Goal: Task Accomplishment & Management: Complete application form

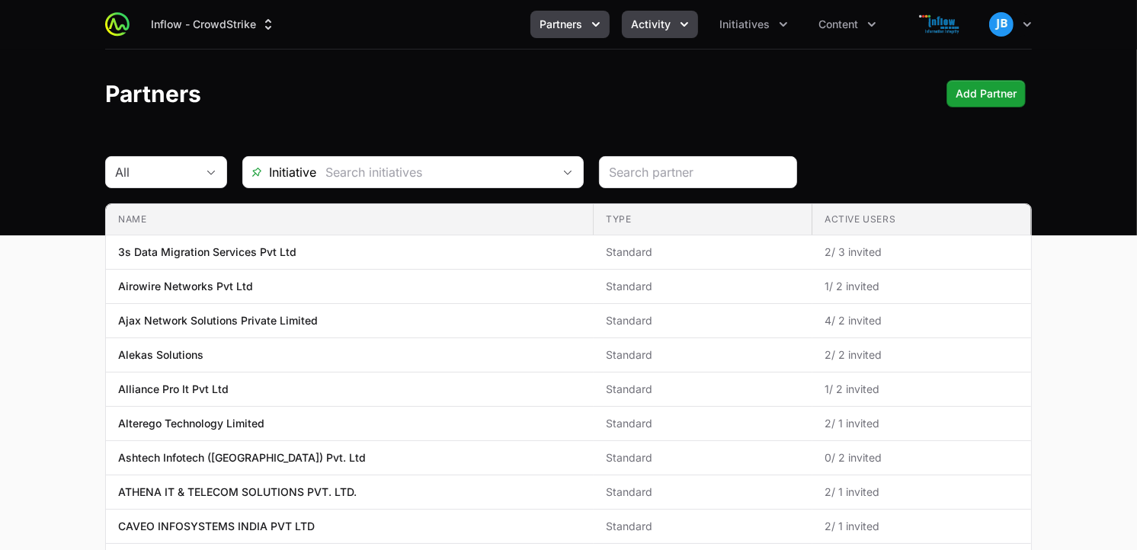
click at [646, 33] on button "Activity" at bounding box center [660, 24] width 76 height 27
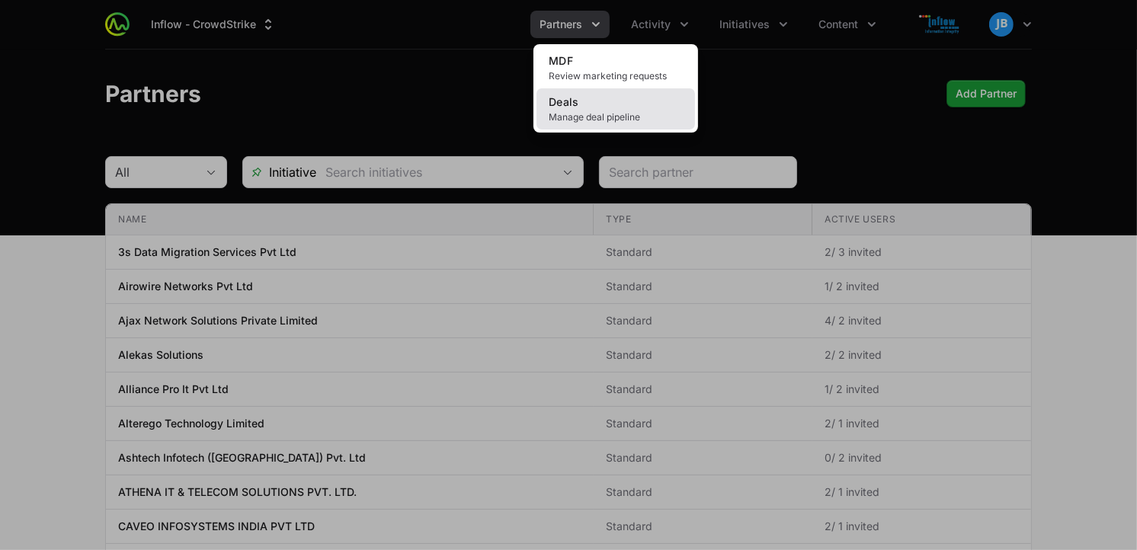
click at [624, 117] on span "Manage deal pipeline" at bounding box center [616, 117] width 134 height 12
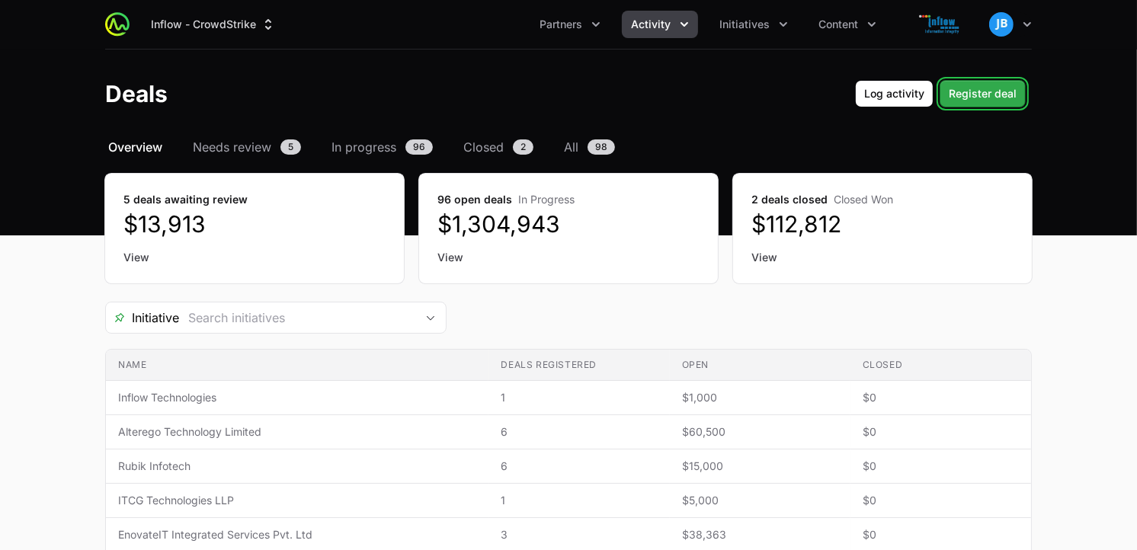
click at [956, 95] on span "Register deal" at bounding box center [983, 94] width 68 height 18
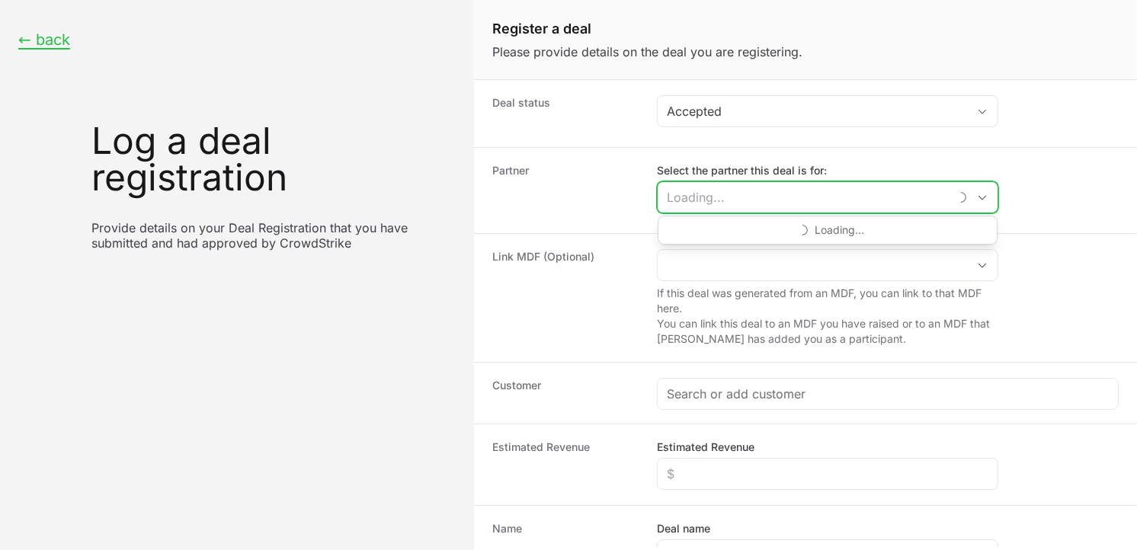
click at [764, 197] on input "Select the partner this deal is for:" at bounding box center [803, 197] width 291 height 30
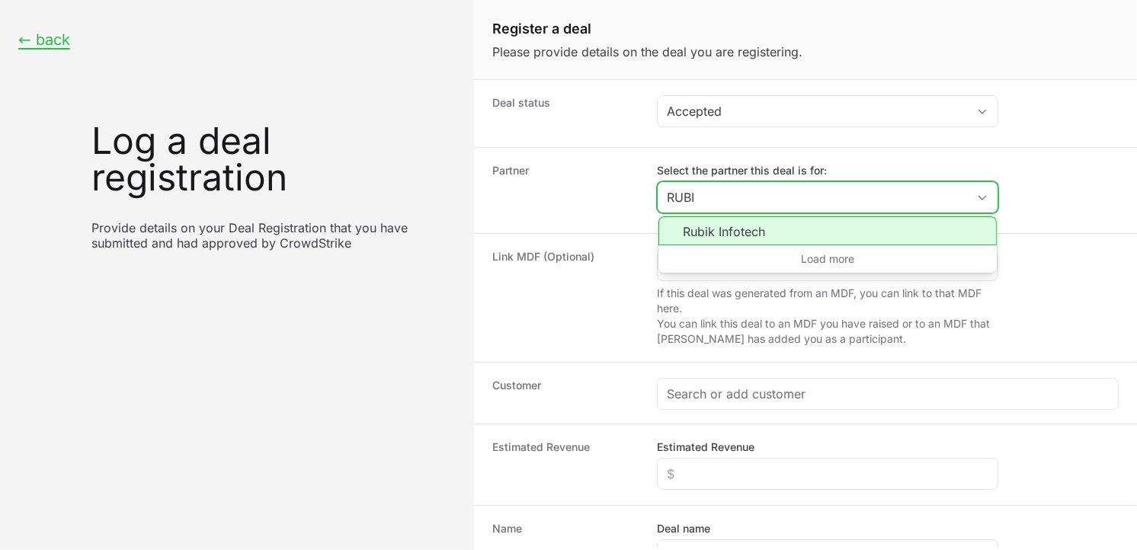
click at [729, 232] on li "Rubik Infotech" at bounding box center [828, 230] width 338 height 29
type input "Rubik Infotech"
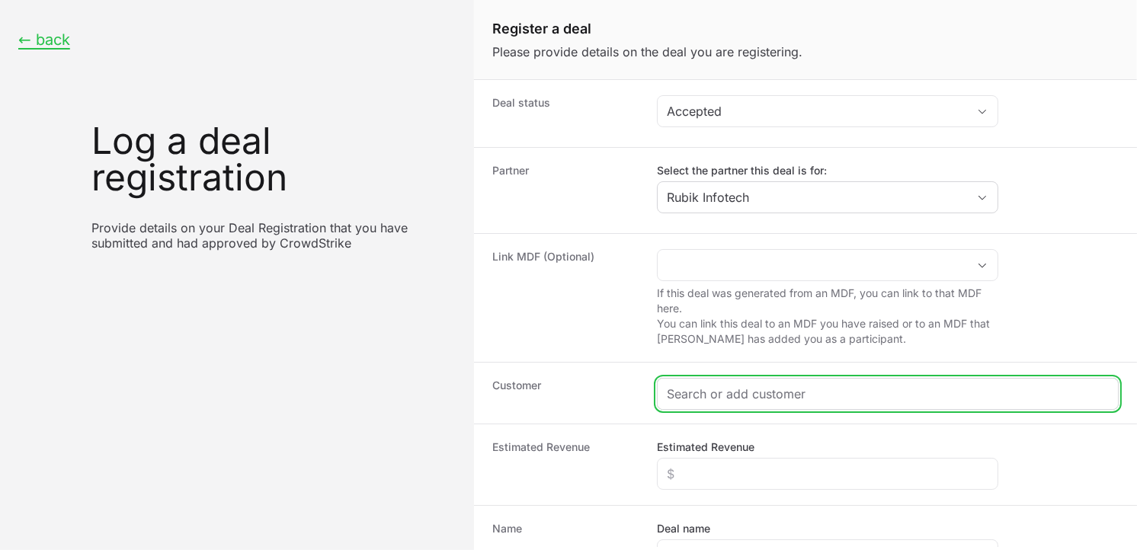
click at [727, 394] on input "Create activity form" at bounding box center [888, 394] width 442 height 18
paste input "Promact Infotech"
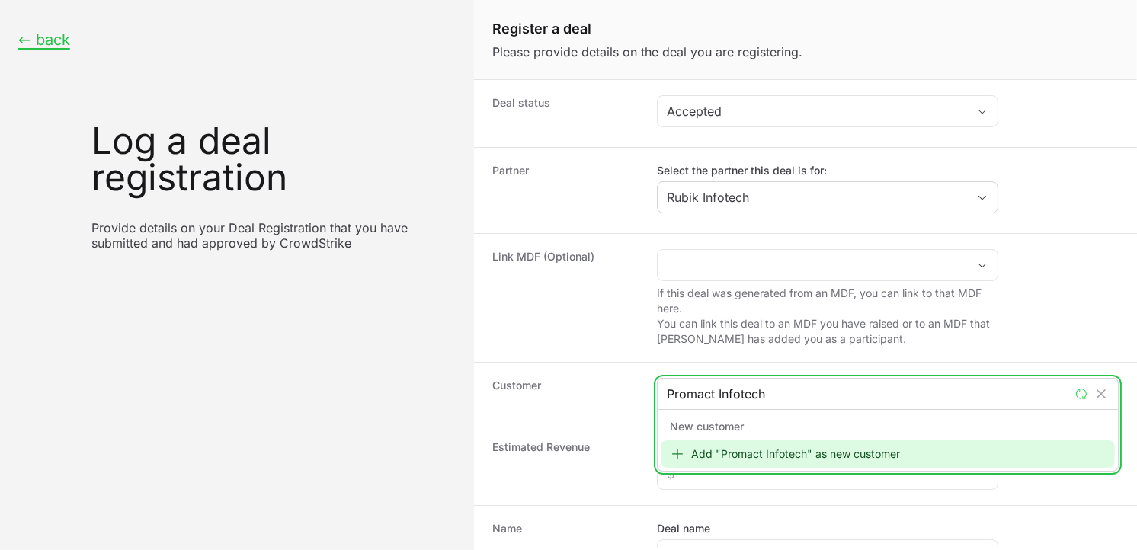
type input "Promact Infotech"
click at [726, 450] on div "Add "Promact Infotech" as new customer" at bounding box center [888, 454] width 454 height 27
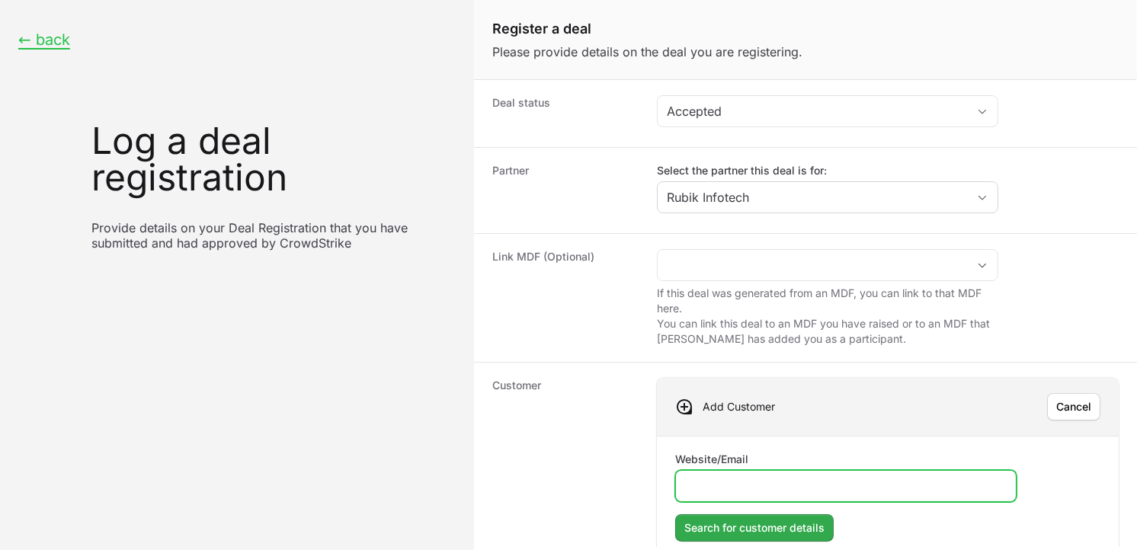
paste input "[URL][DOMAIN_NAME]"
type input "[URL][DOMAIN_NAME]"
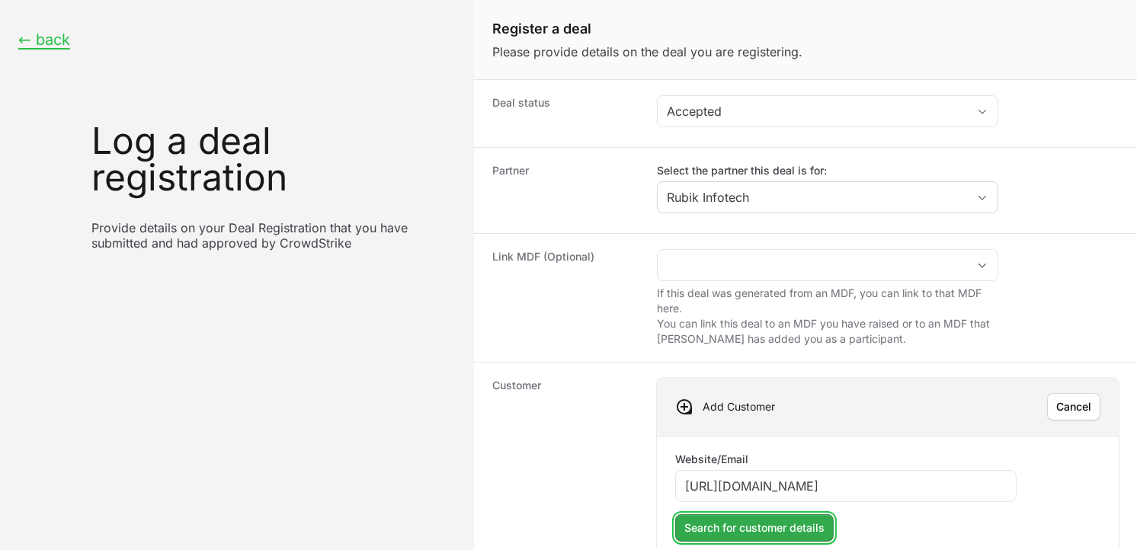
click at [757, 527] on span "Search for customer details" at bounding box center [754, 528] width 140 height 18
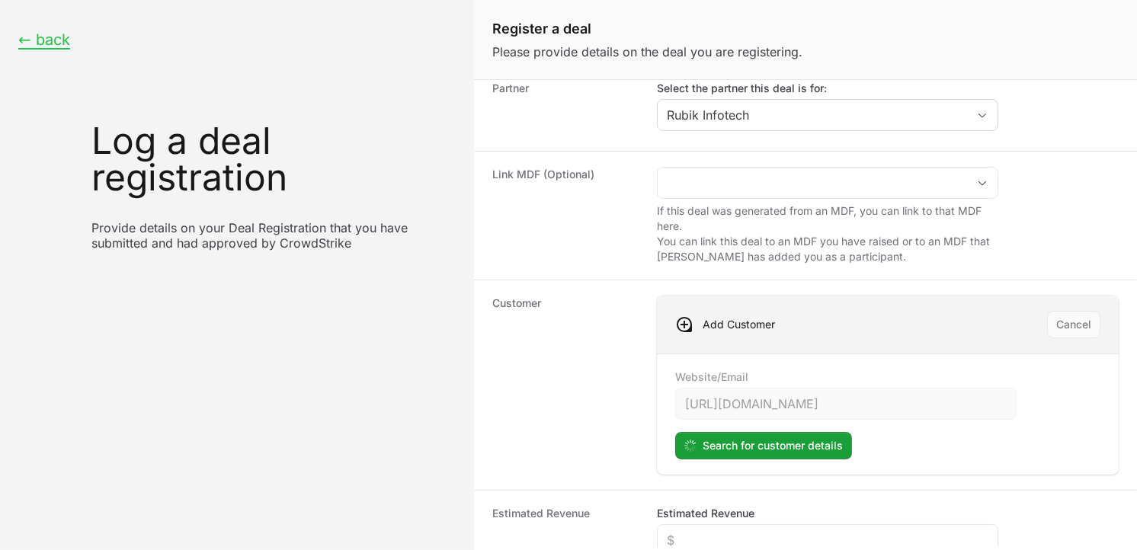
scroll to position [117, 0]
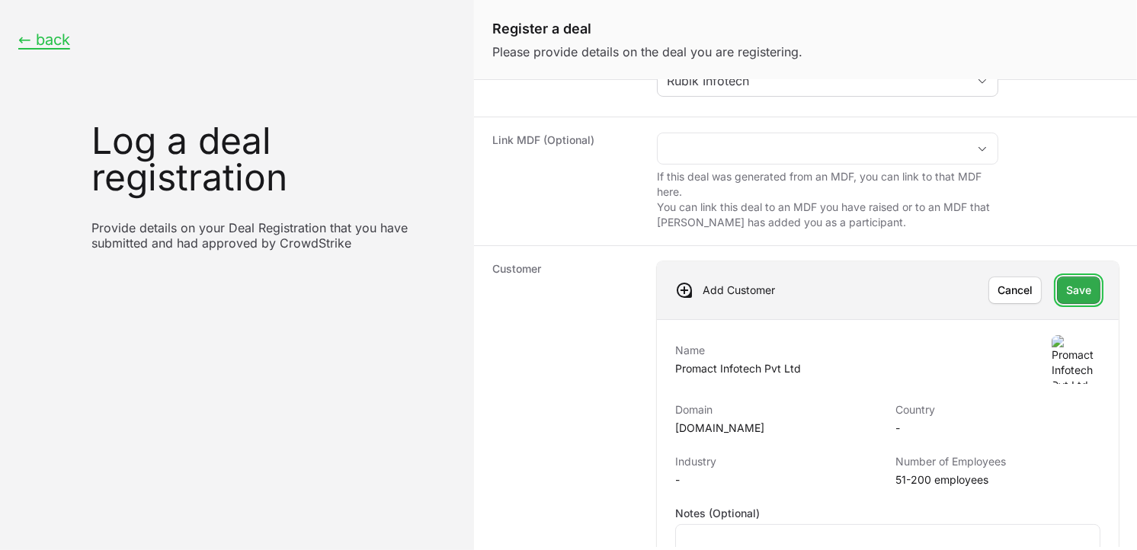
click at [1066, 296] on span "Save" at bounding box center [1078, 290] width 25 height 18
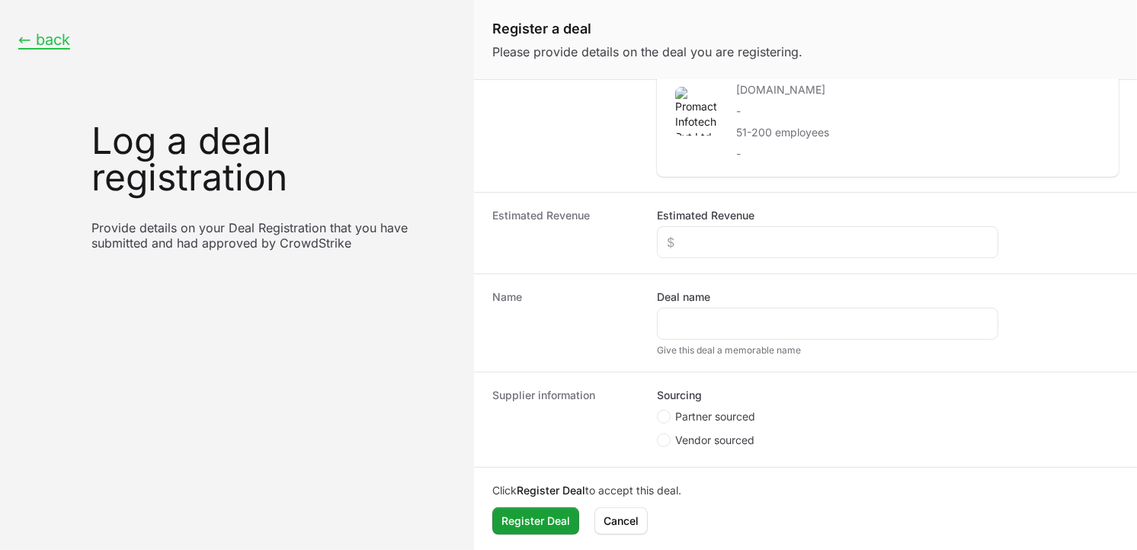
scroll to position [337, 0]
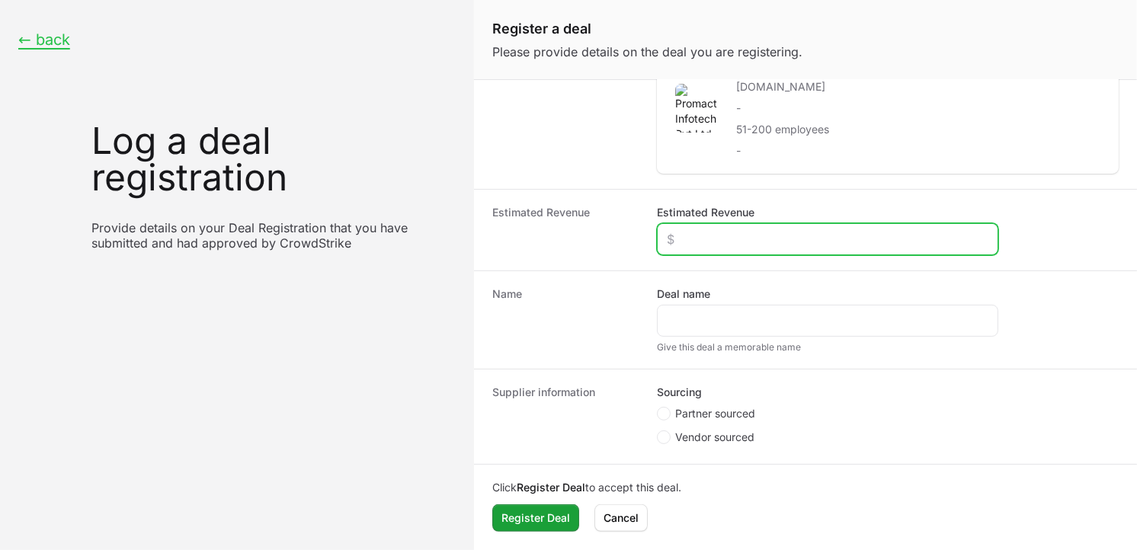
click at [740, 237] on input "Estimated Revenue" at bounding box center [828, 239] width 322 height 18
type input "$2,000"
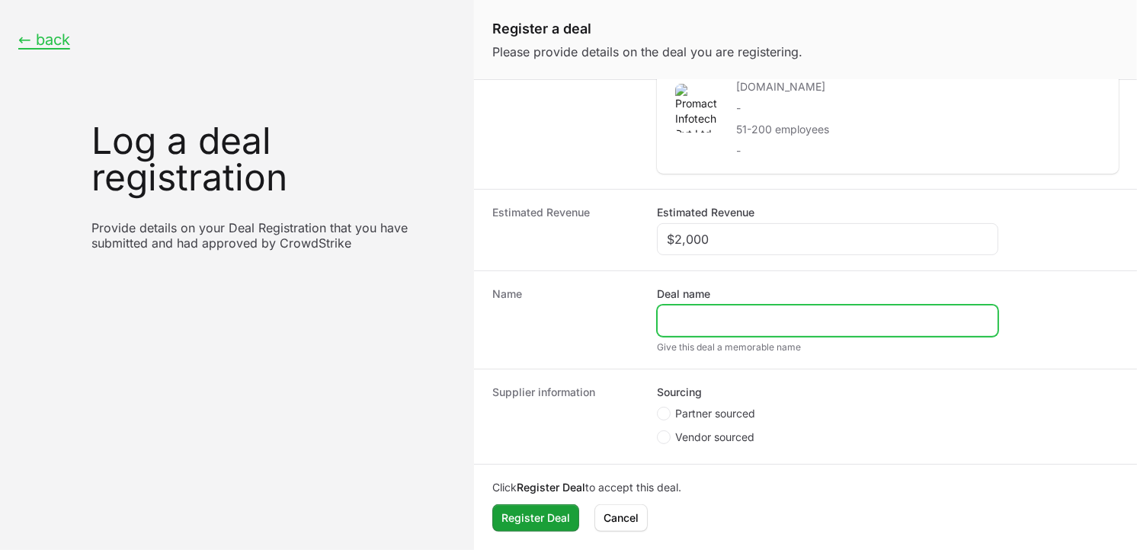
click at [751, 315] on input "Deal name" at bounding box center [828, 321] width 322 height 18
type input "p"
type input "Promact Infotech"
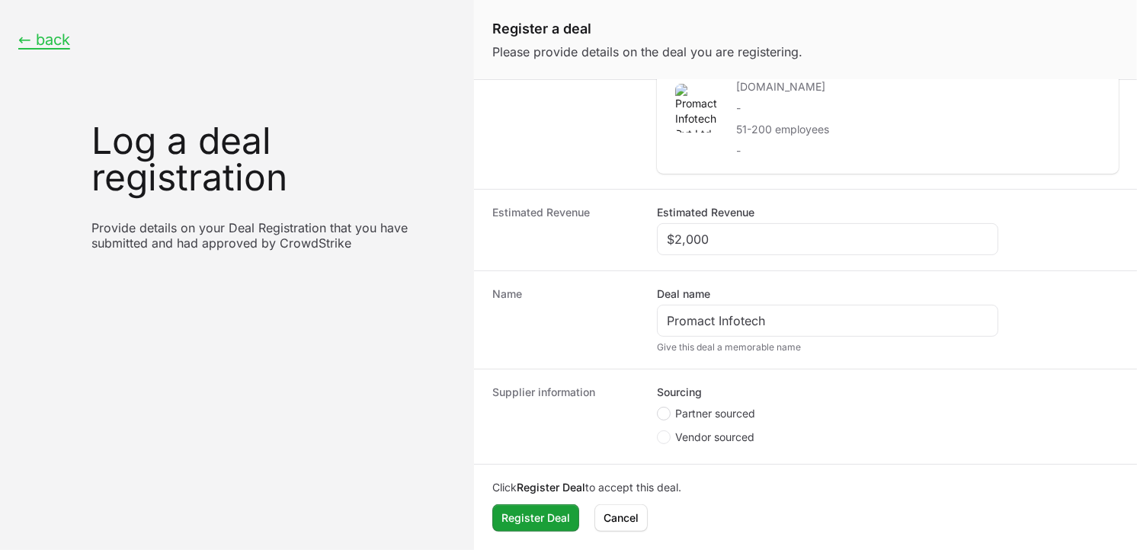
click at [666, 412] on circle "Create activity form" at bounding box center [664, 414] width 6 height 6
radio input "true"
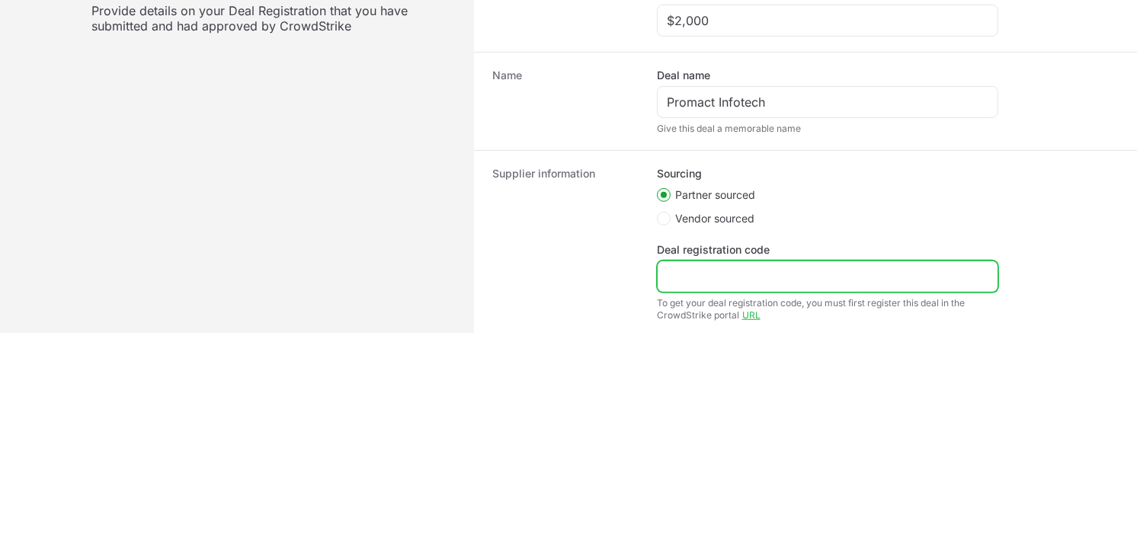
click at [755, 274] on input "Deal registration code" at bounding box center [828, 277] width 322 height 18
paste input "DR-986dbafd"
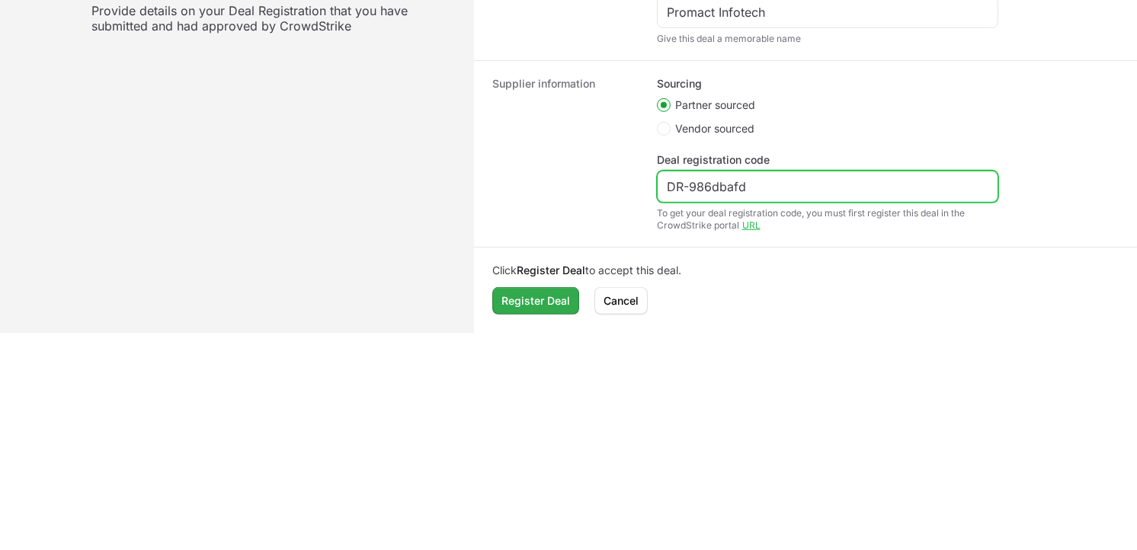
type input "DR-986dbafd"
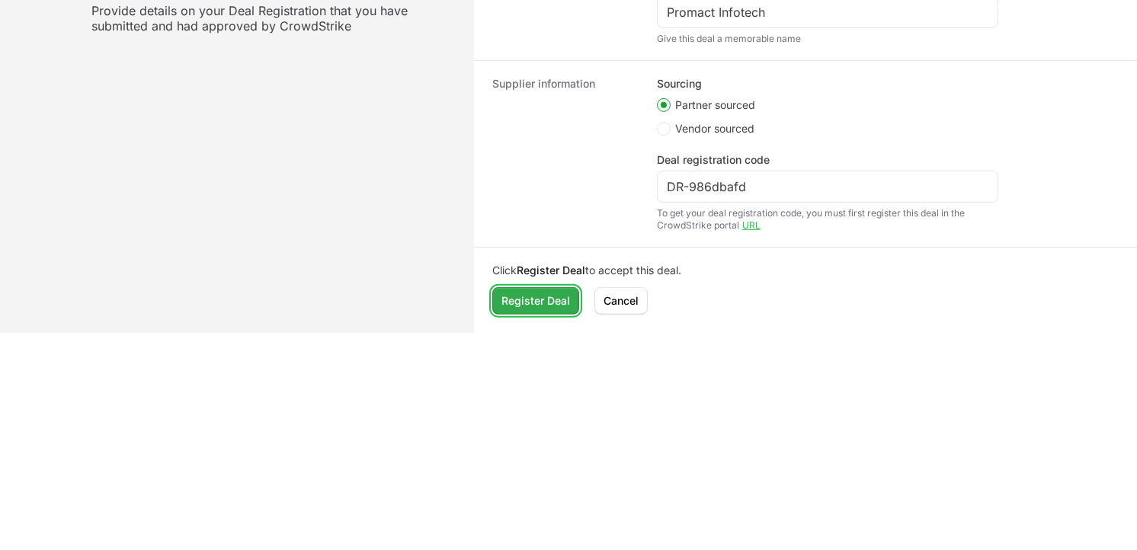
click at [545, 303] on span "Register Deal" at bounding box center [536, 301] width 69 height 18
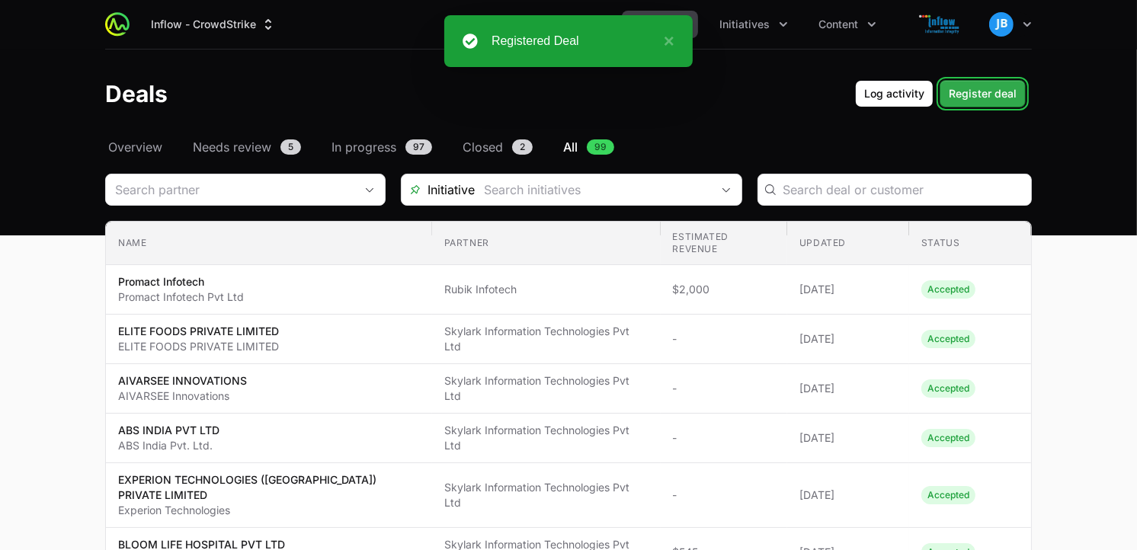
click at [992, 89] on span "Register deal" at bounding box center [983, 94] width 68 height 18
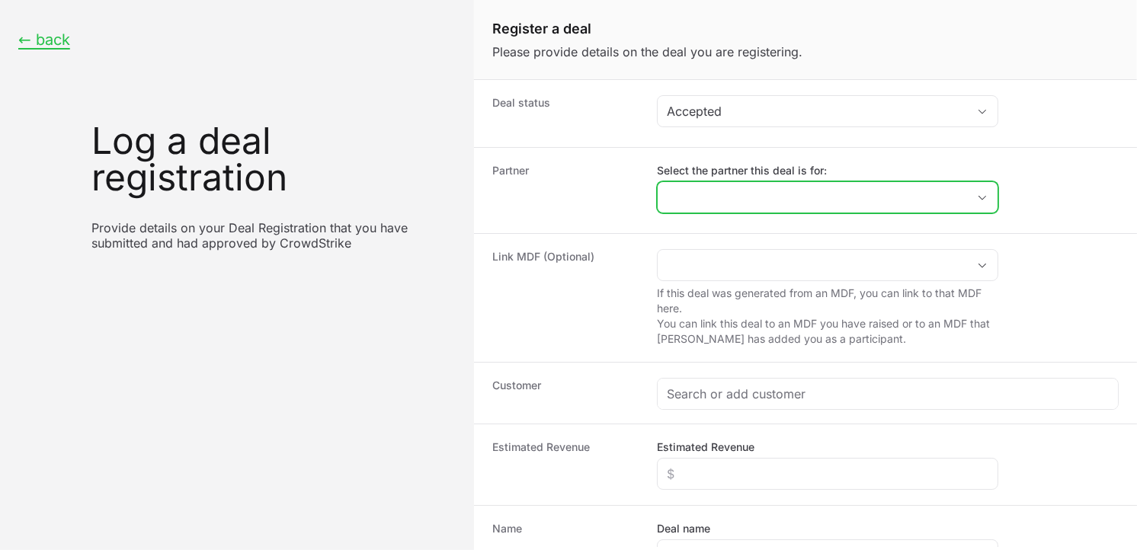
click at [801, 198] on input "Select the partner this deal is for:" at bounding box center [812, 197] width 309 height 30
type input "f"
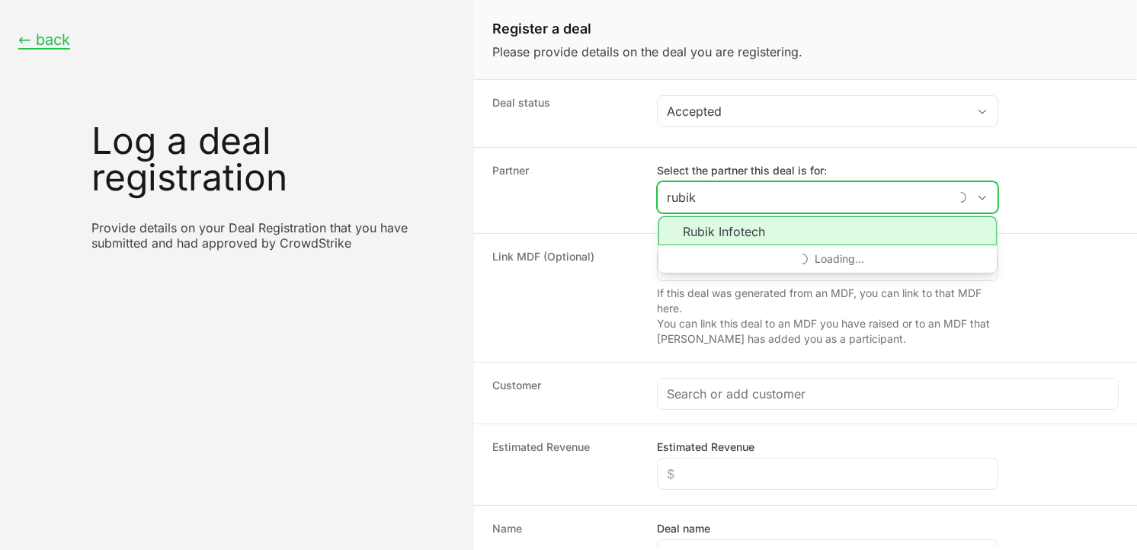
click at [727, 232] on li "Rubik Infotech" at bounding box center [828, 230] width 338 height 29
type input "Rubik Infotech"
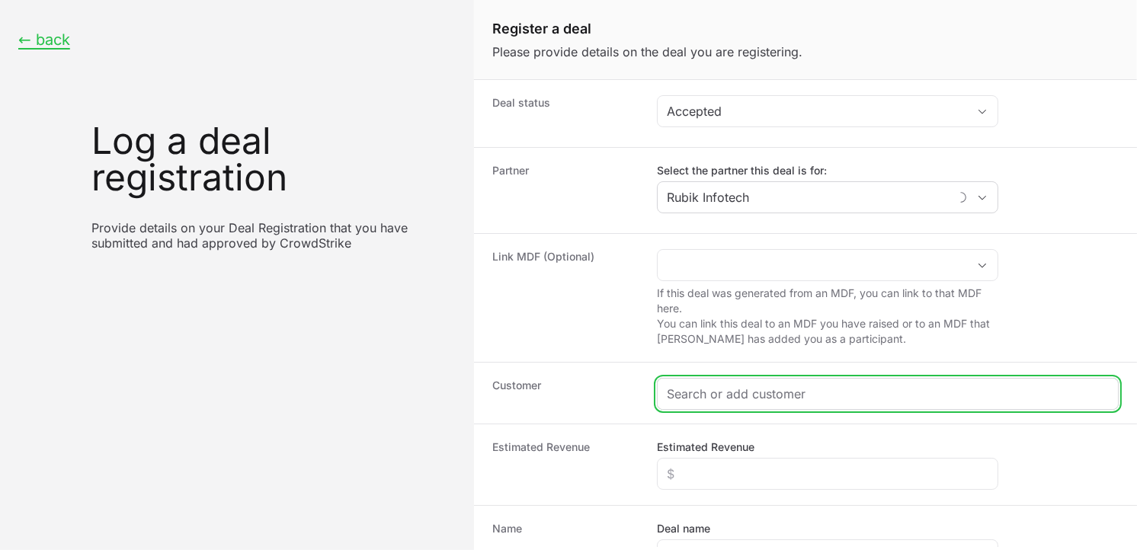
click at [740, 390] on input "Create activity form" at bounding box center [888, 394] width 442 height 18
paste input "[URL][DOMAIN_NAME]"
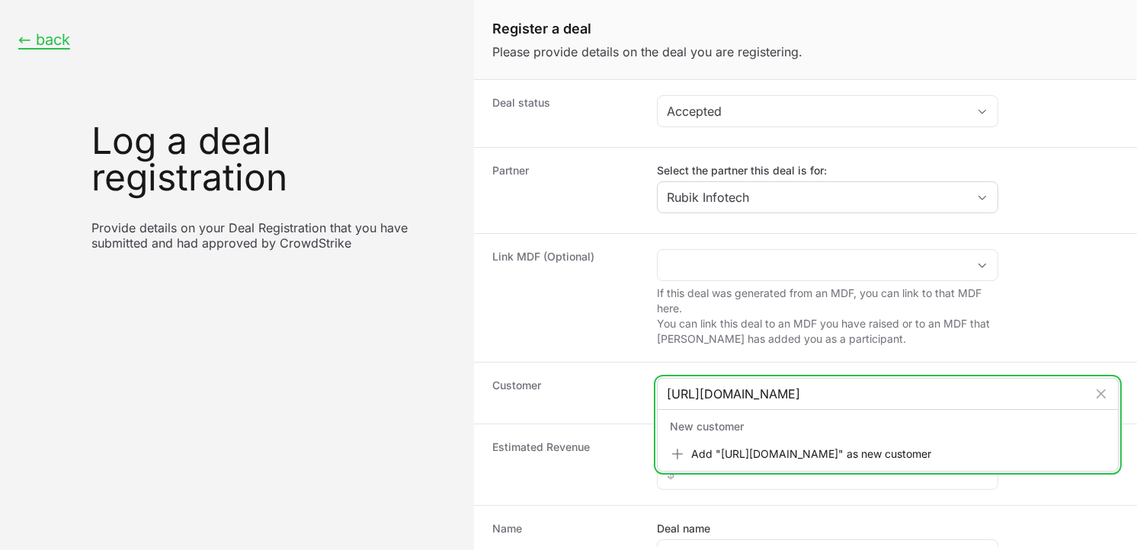
type input "[URL][DOMAIN_NAME]"
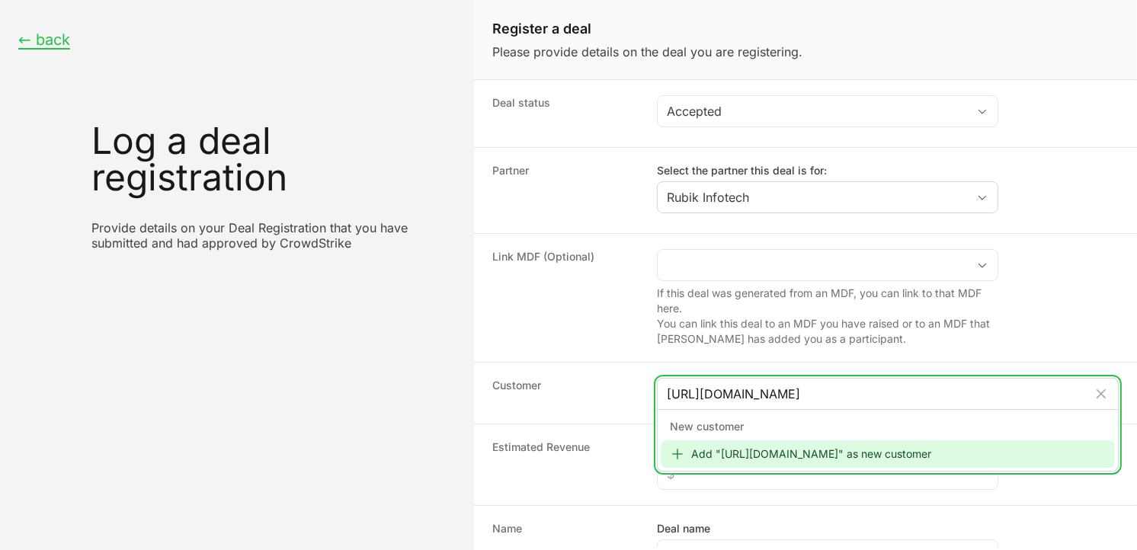
click at [726, 459] on div "Add "[URL][DOMAIN_NAME]" as new customer" at bounding box center [888, 454] width 454 height 27
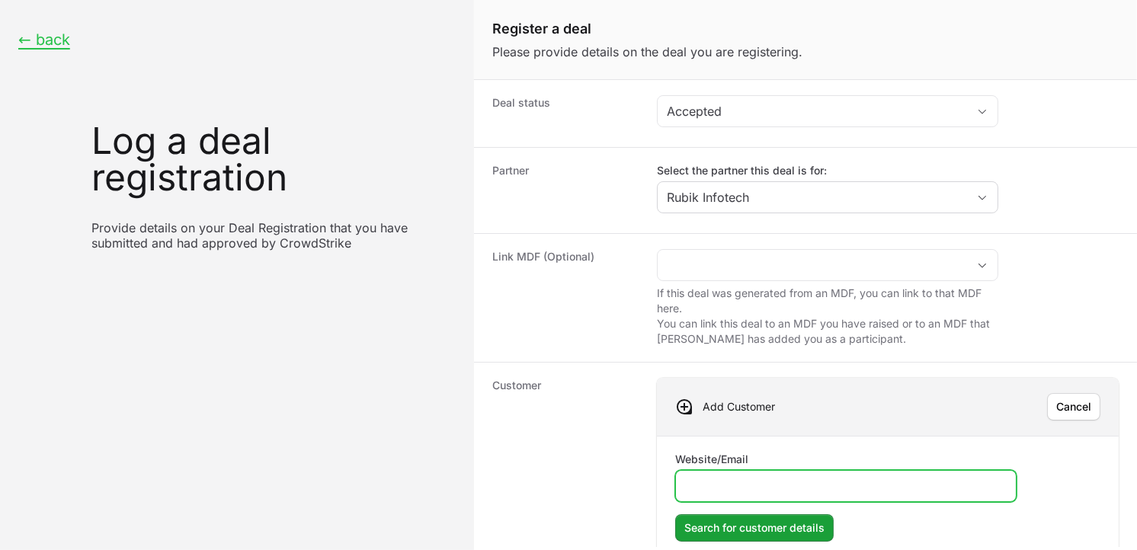
click at [744, 482] on input "Website/Email" at bounding box center [846, 486] width 322 height 18
paste input "[URL][DOMAIN_NAME]"
type input "[URL][DOMAIN_NAME]"
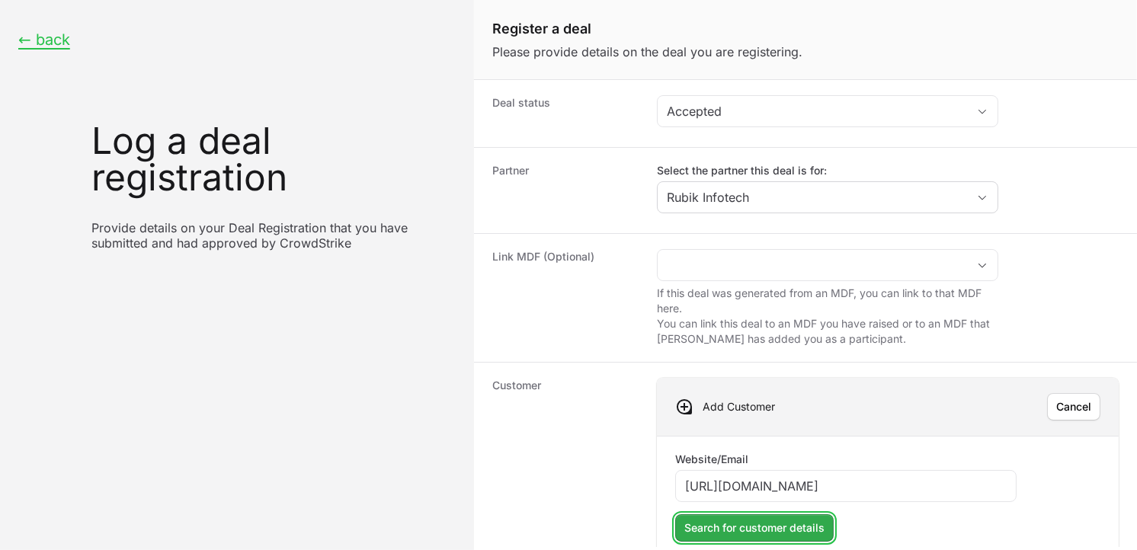
click at [768, 522] on span "Search for customer details" at bounding box center [754, 528] width 140 height 18
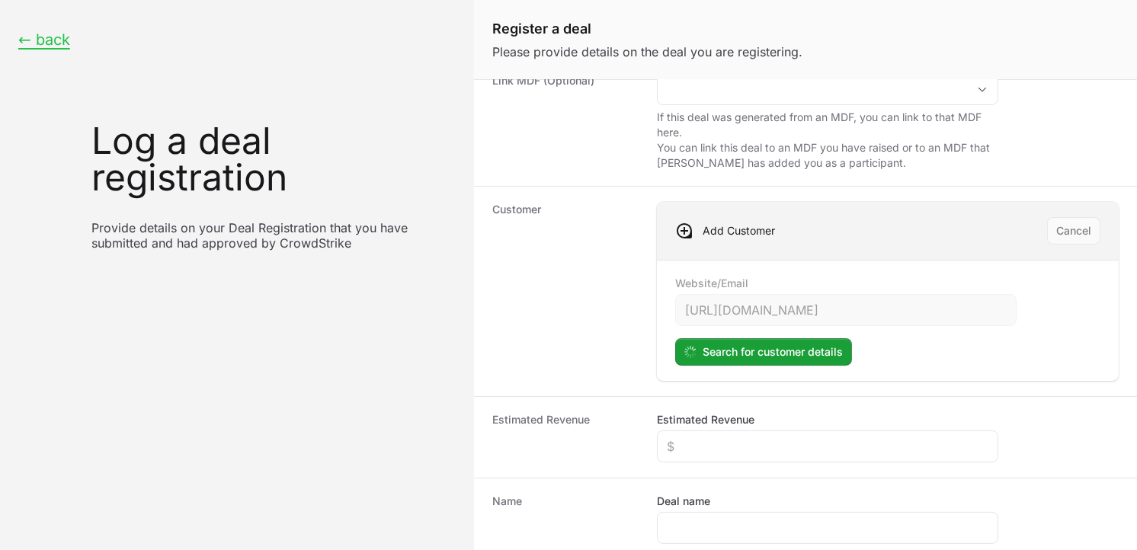
scroll to position [184, 0]
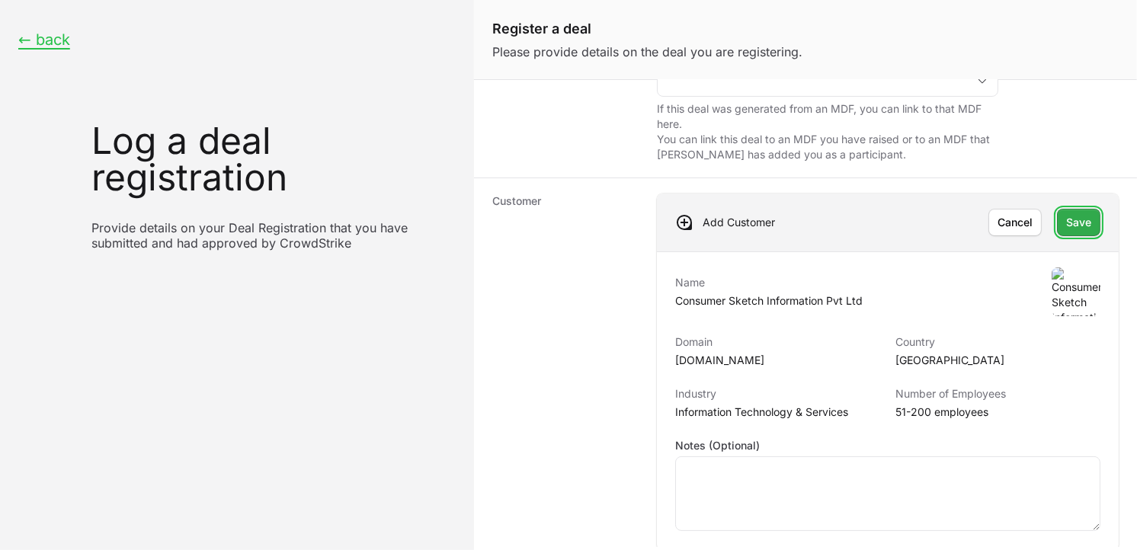
click at [1077, 216] on span "Save" at bounding box center [1078, 222] width 25 height 18
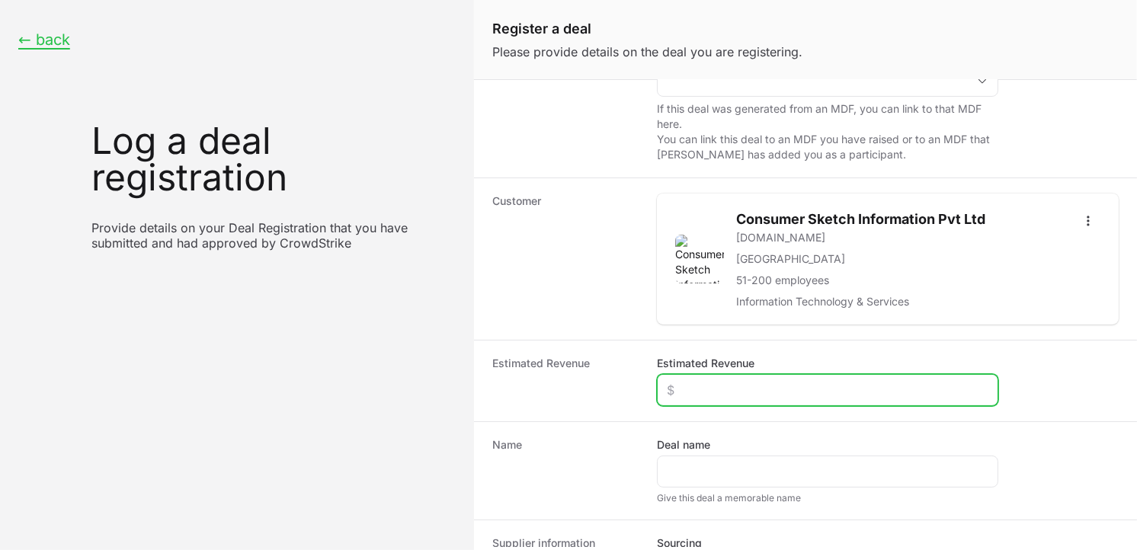
click at [752, 383] on input "Estimated Revenue" at bounding box center [828, 390] width 322 height 18
type input "$1,500"
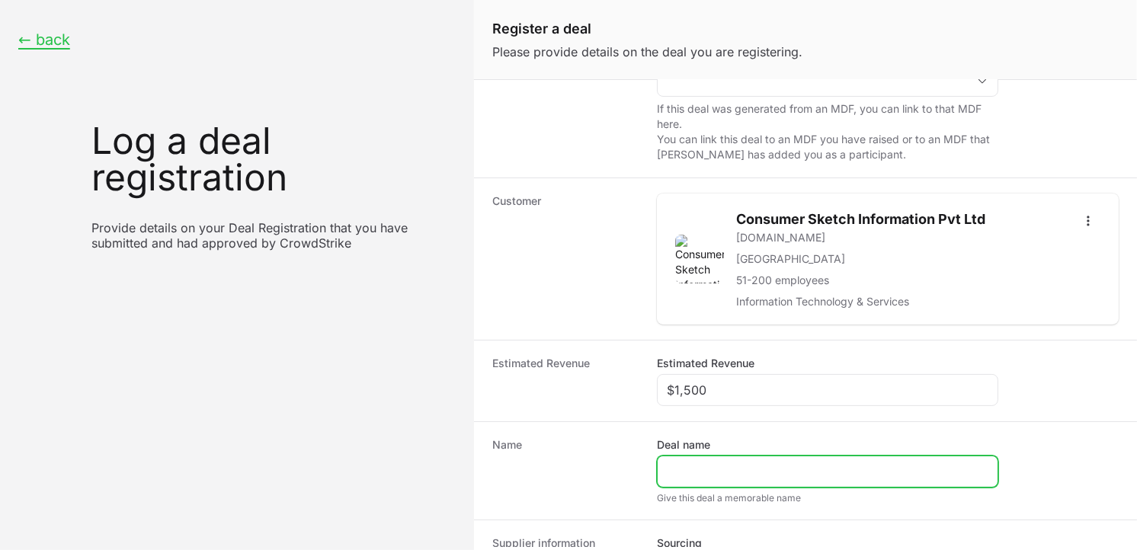
click at [715, 465] on input "Deal name" at bounding box center [828, 472] width 322 height 18
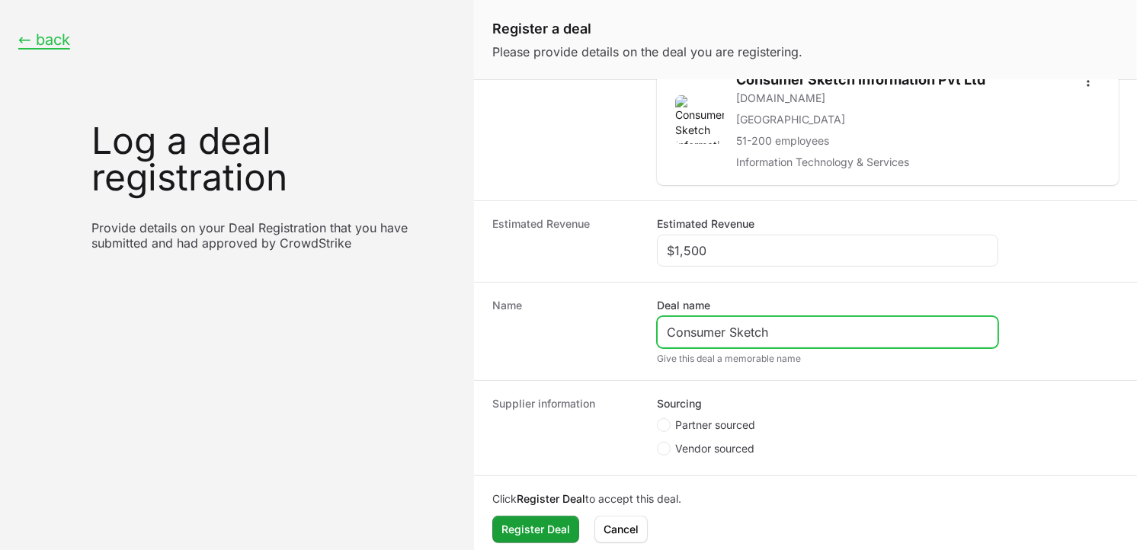
scroll to position [337, 0]
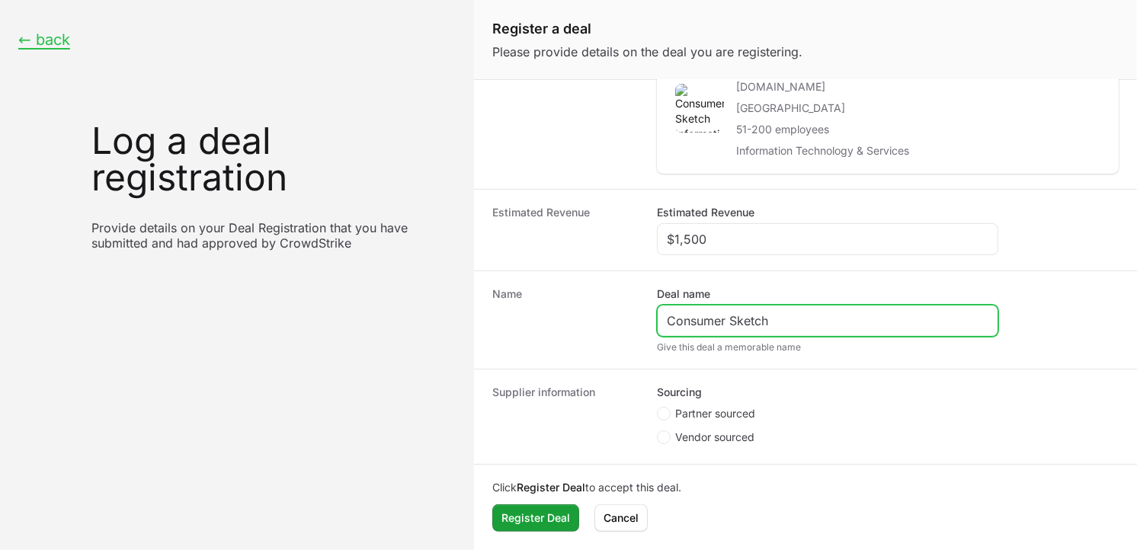
type input "Consumer Sketch"
click at [665, 421] on label "Partner sourced" at bounding box center [706, 413] width 98 height 15
radio input "true"
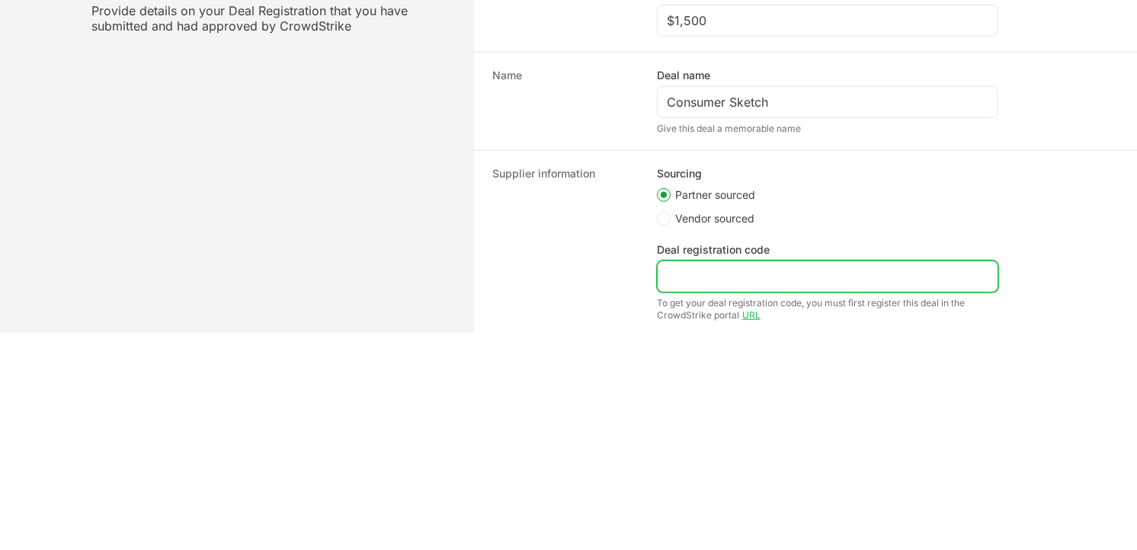
click at [697, 285] on input "Deal registration code" at bounding box center [828, 277] width 322 height 18
paste input "DR-2bc1c07d"
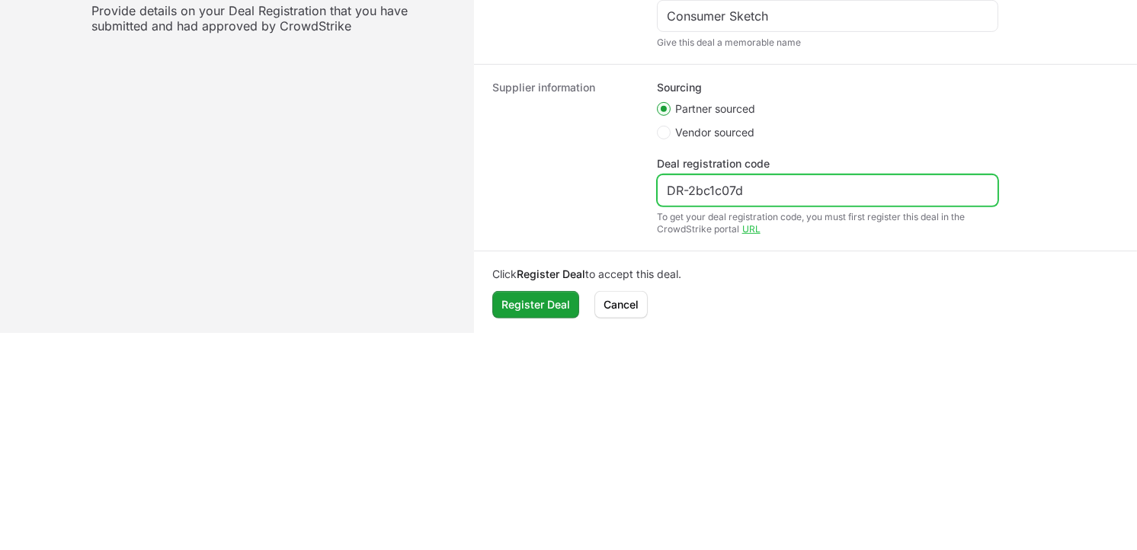
scroll to position [428, 0]
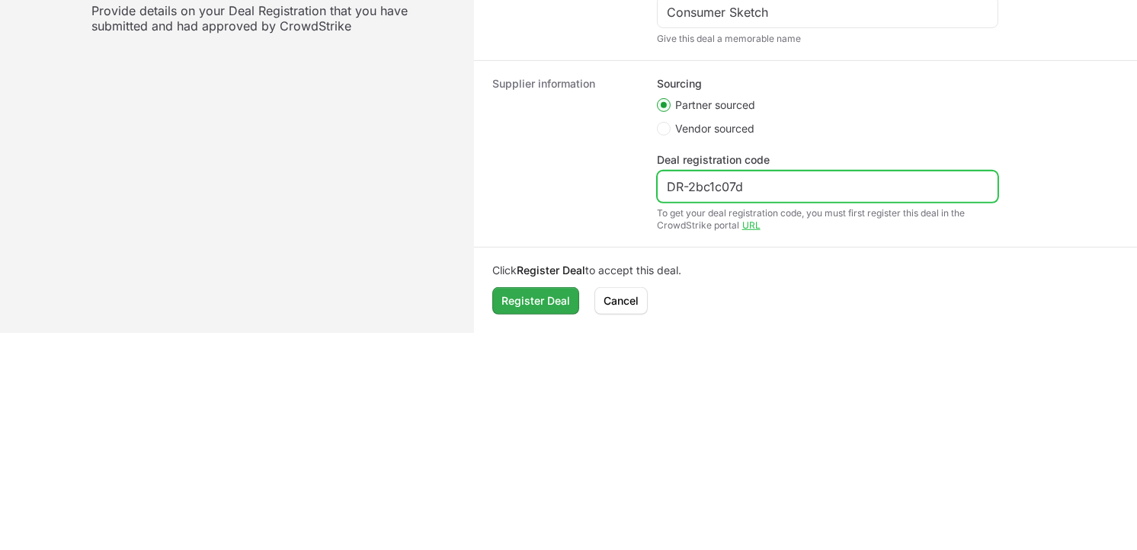
type input "DR-2bc1c07d"
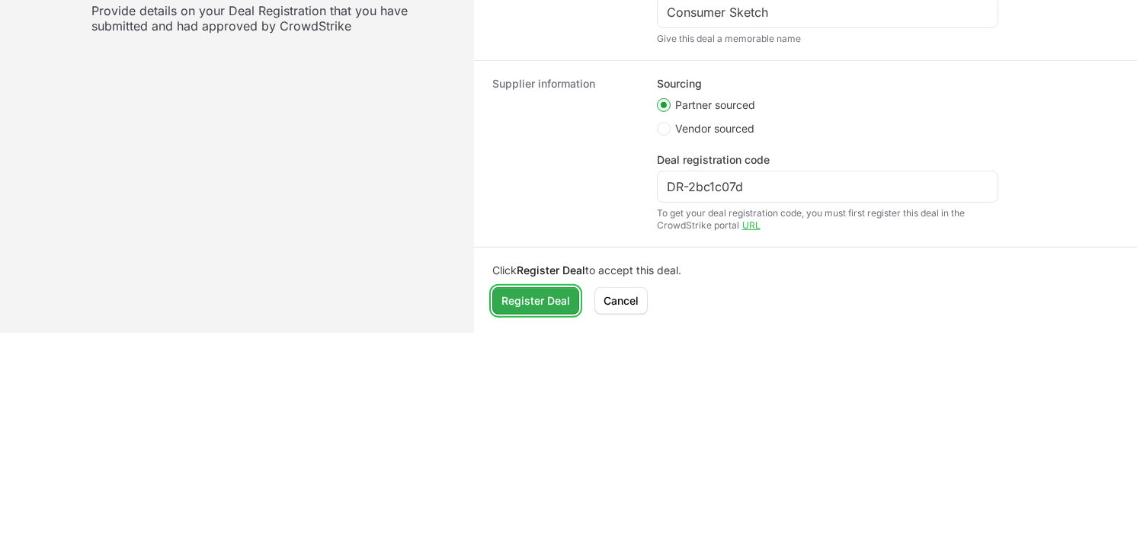
click at [539, 302] on span "Register Deal" at bounding box center [536, 301] width 69 height 18
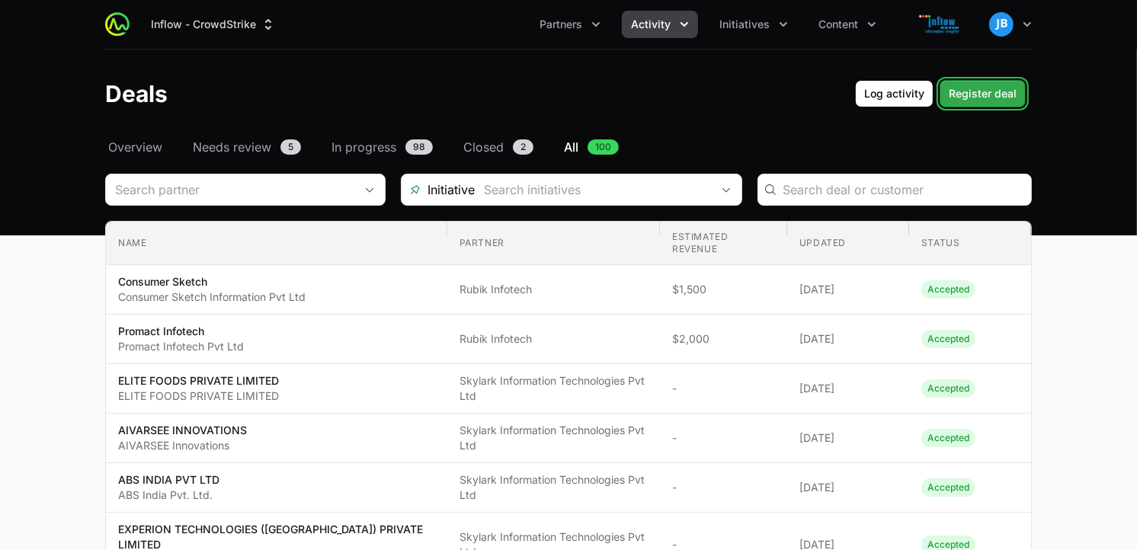
click at [973, 88] on span "Register deal" at bounding box center [983, 94] width 68 height 18
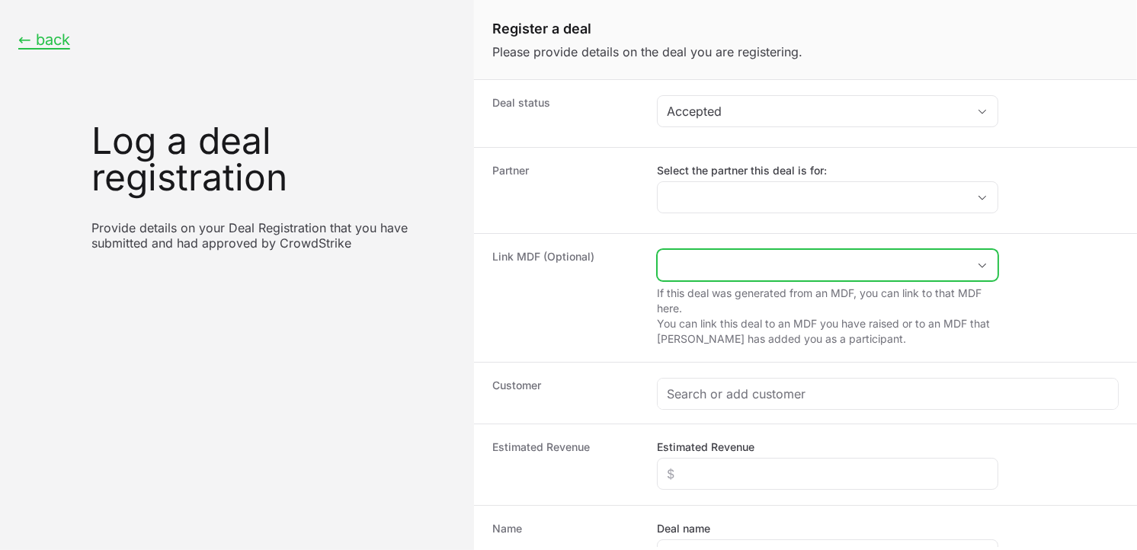
click at [758, 263] on input "Create activity form" at bounding box center [812, 265] width 309 height 30
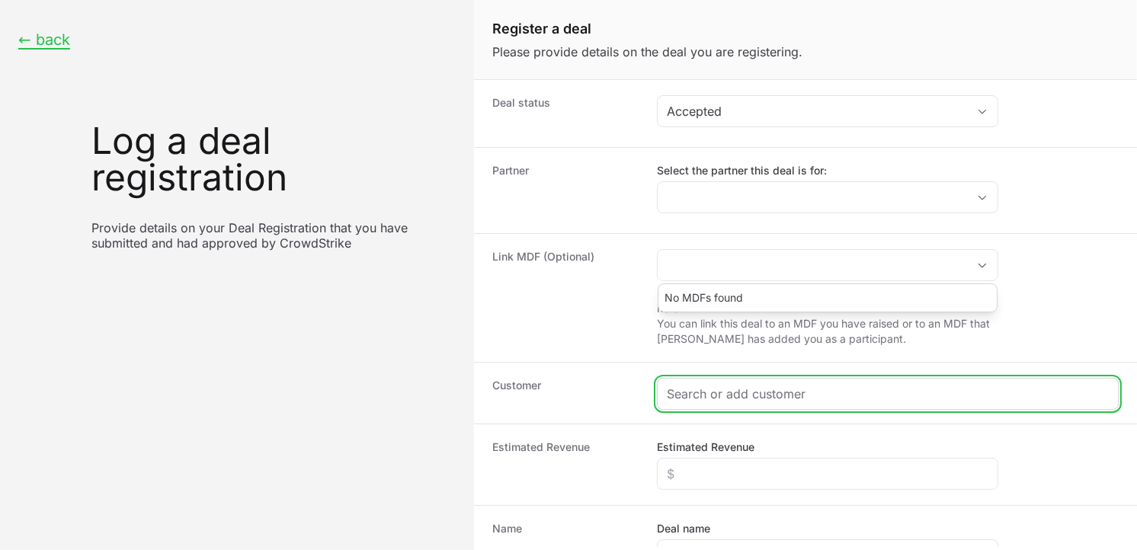
click at [727, 393] on input "Create activity form" at bounding box center [888, 394] width 442 height 18
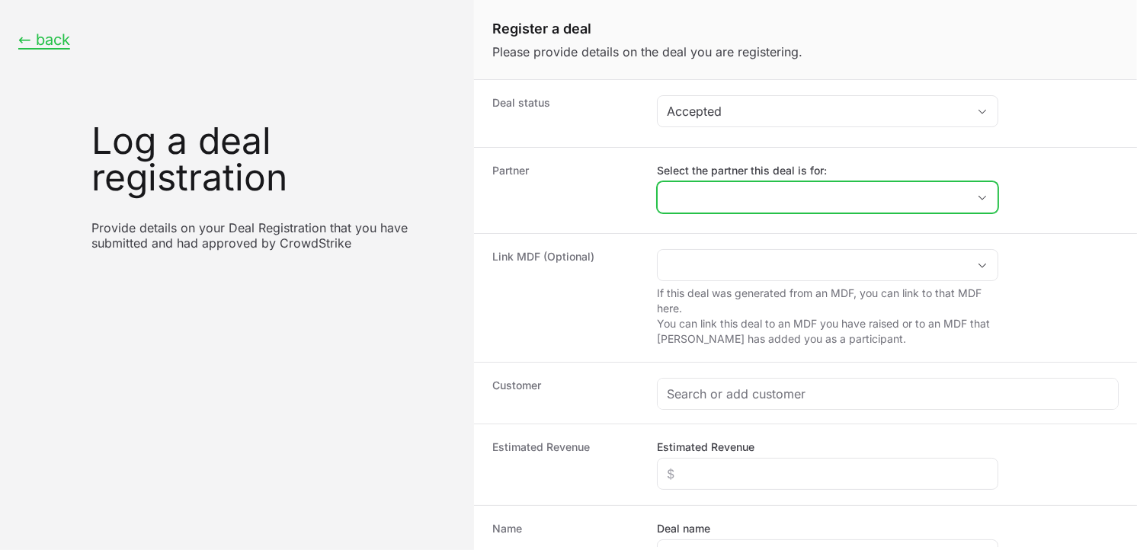
click at [763, 198] on input "Select the partner this deal is for:" at bounding box center [812, 197] width 309 height 30
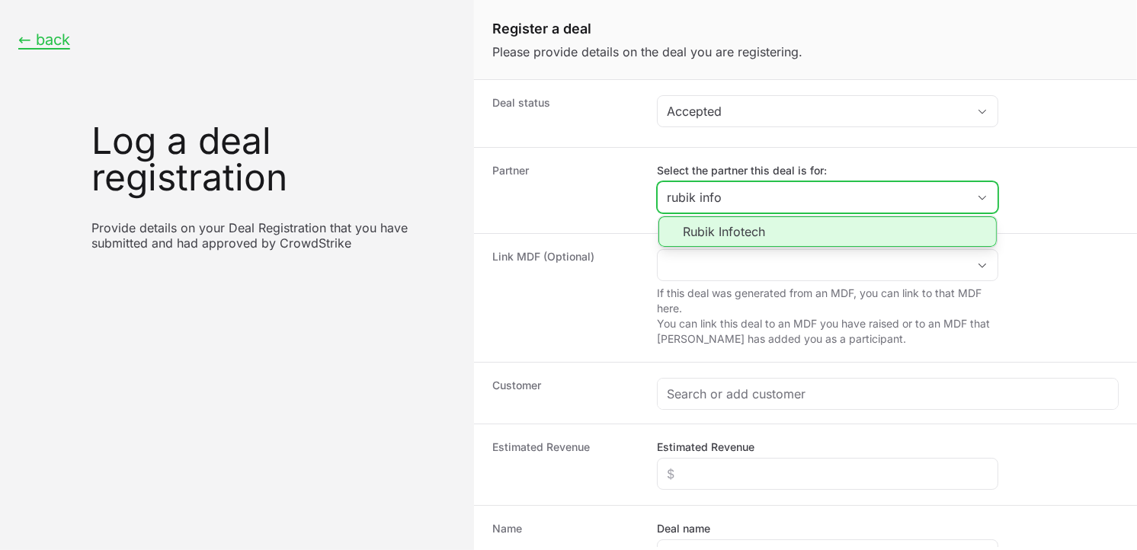
click at [730, 223] on li "Rubik Infotech" at bounding box center [828, 231] width 338 height 30
type input "Rubik Infotech"
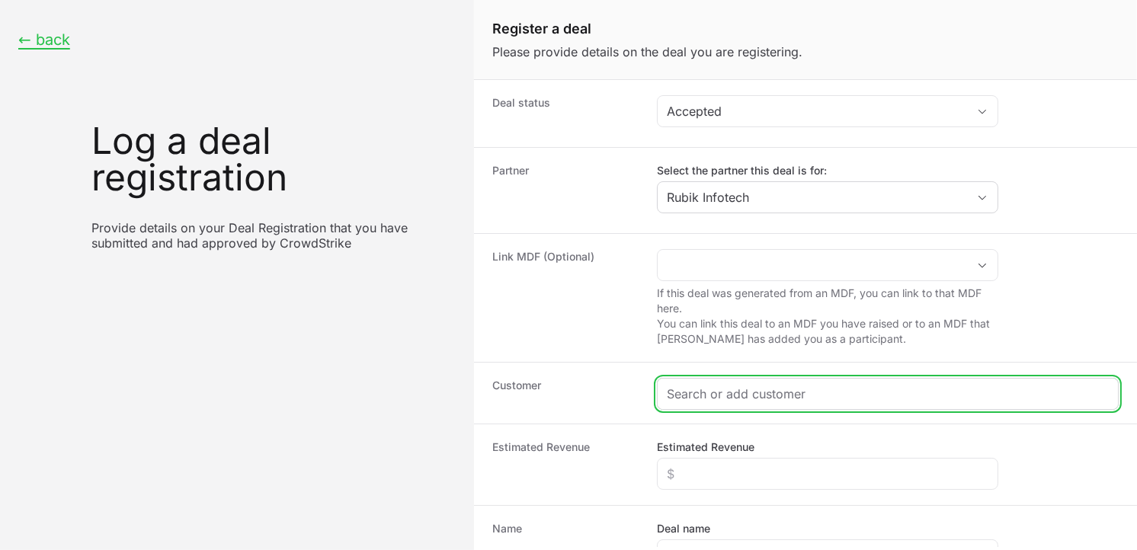
click at [707, 396] on input "Create activity form" at bounding box center [888, 394] width 442 height 18
paste input "NUTRAN EV MOBILITY PRIVATE LIMITED"
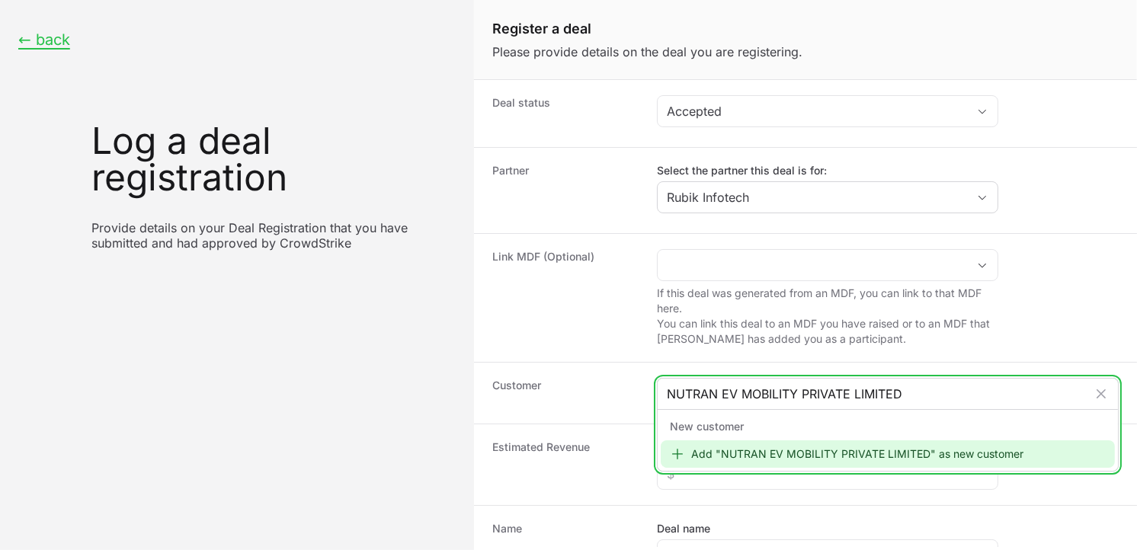
type input "NUTRAN EV MOBILITY PRIVATE LIMITED"
click at [681, 447] on icon "Create activity form" at bounding box center [677, 454] width 15 height 15
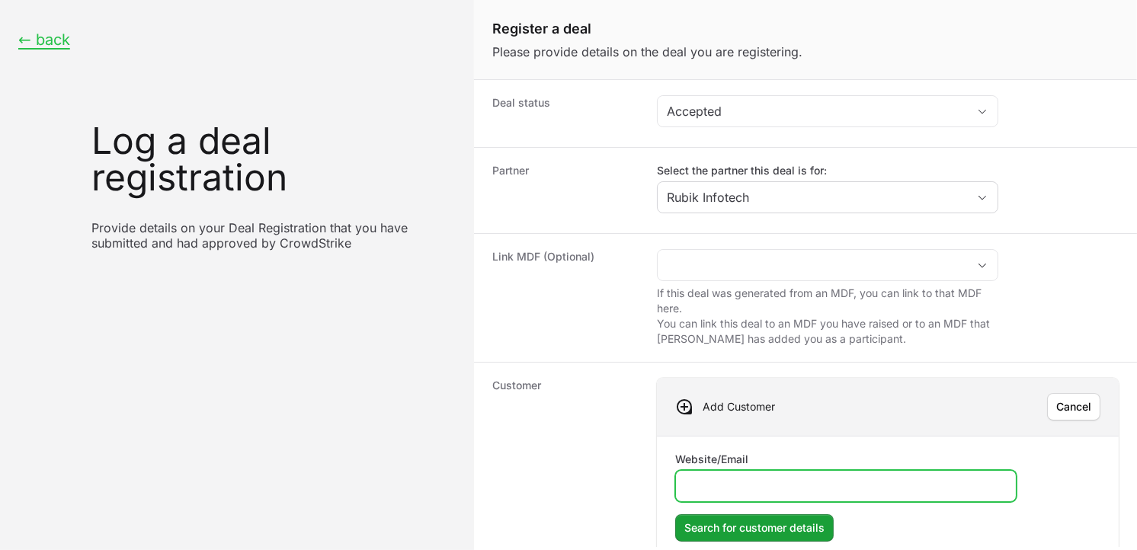
click at [749, 482] on input "Website/Email" at bounding box center [846, 486] width 322 height 18
paste input "NUTRAN EV MOBILITY PRIVATE LIMITED"
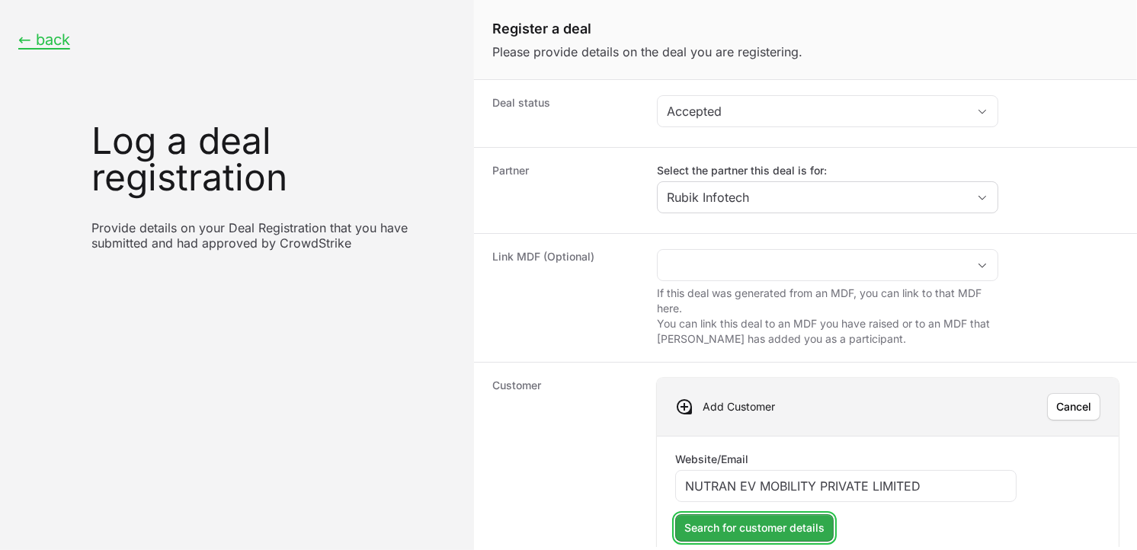
click at [770, 530] on span "Search for customer details" at bounding box center [754, 528] width 140 height 18
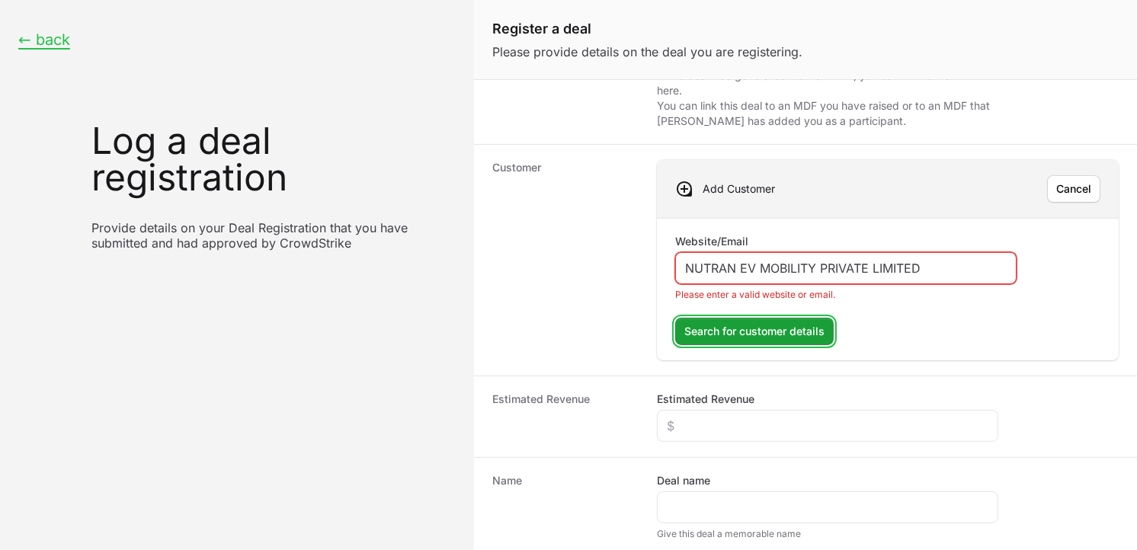
scroll to position [220, 0]
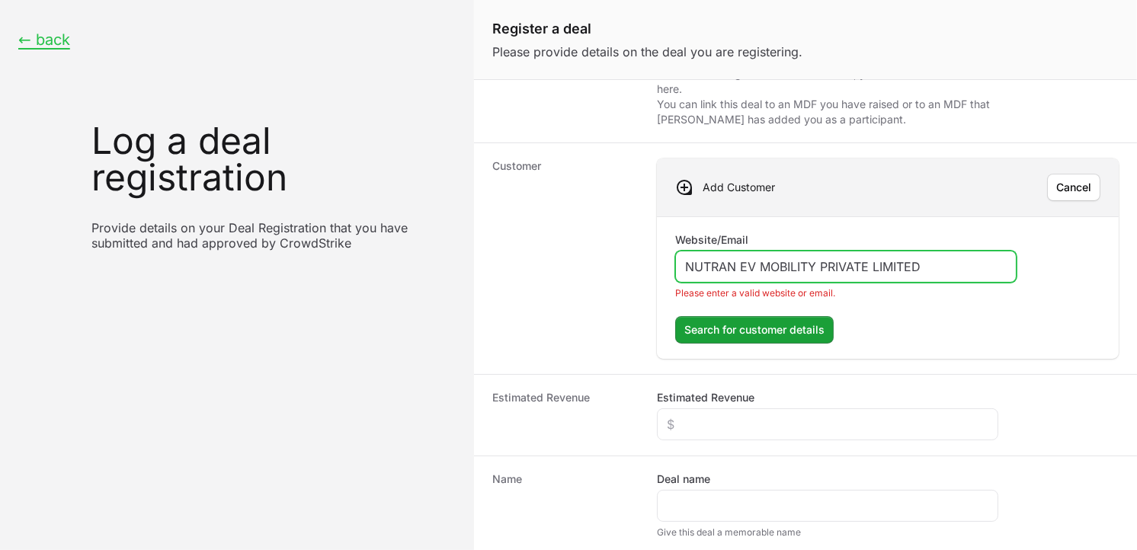
drag, startPoint x: 965, startPoint y: 268, endPoint x: 608, endPoint y: 248, distance: 358.0
click at [608, 248] on div "Customer Add Customer Cancel Website/Email NUTRAN EV MOBILITY PRIVATE LIMITED P…" at bounding box center [805, 259] width 663 height 232
paste input "[URL][DOMAIN_NAME]"
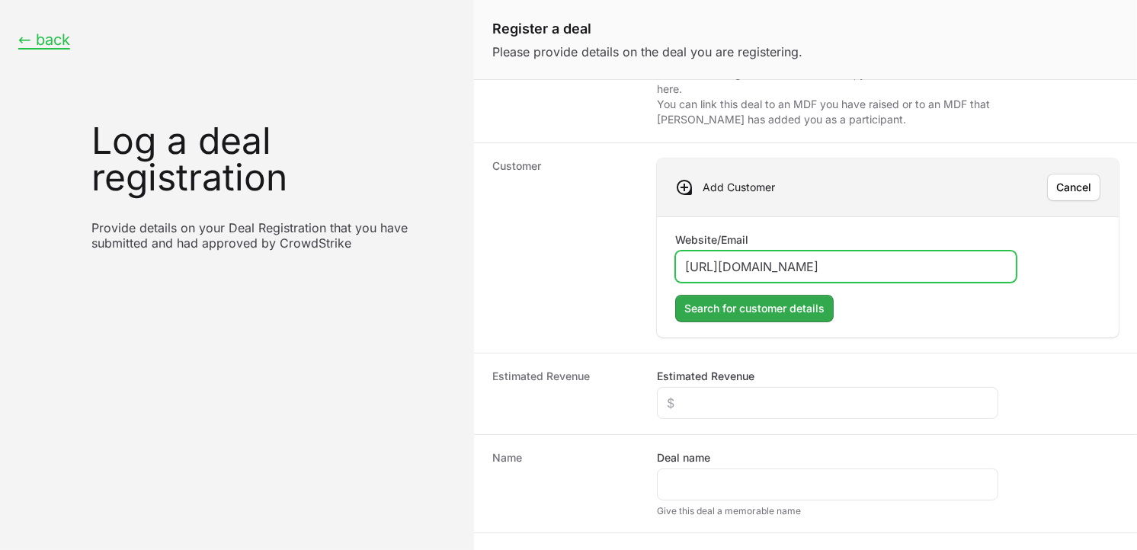
type input "[URL][DOMAIN_NAME]"
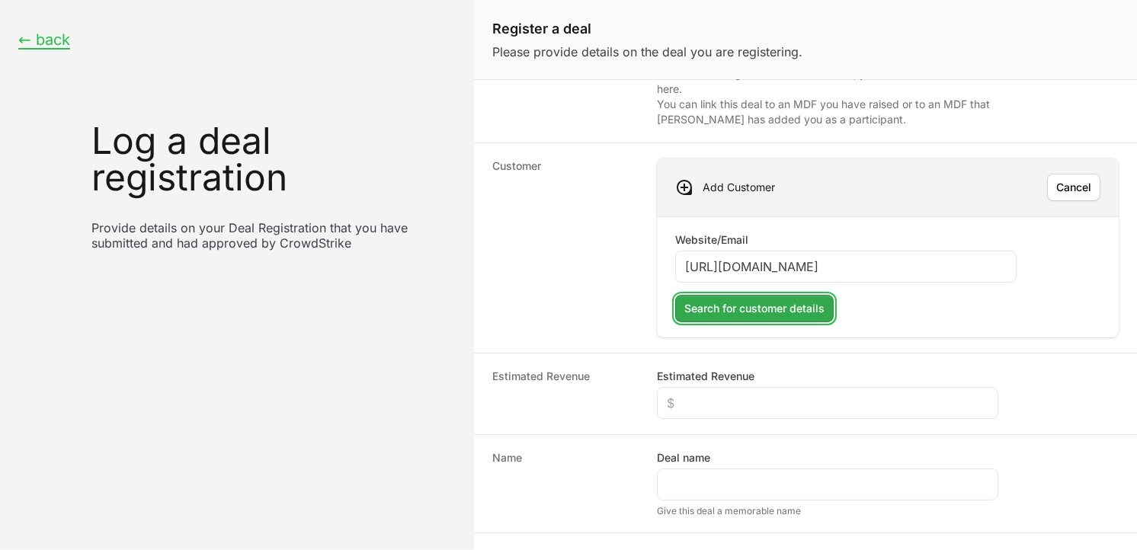
click at [763, 316] on span "Search for customer details" at bounding box center [754, 309] width 140 height 18
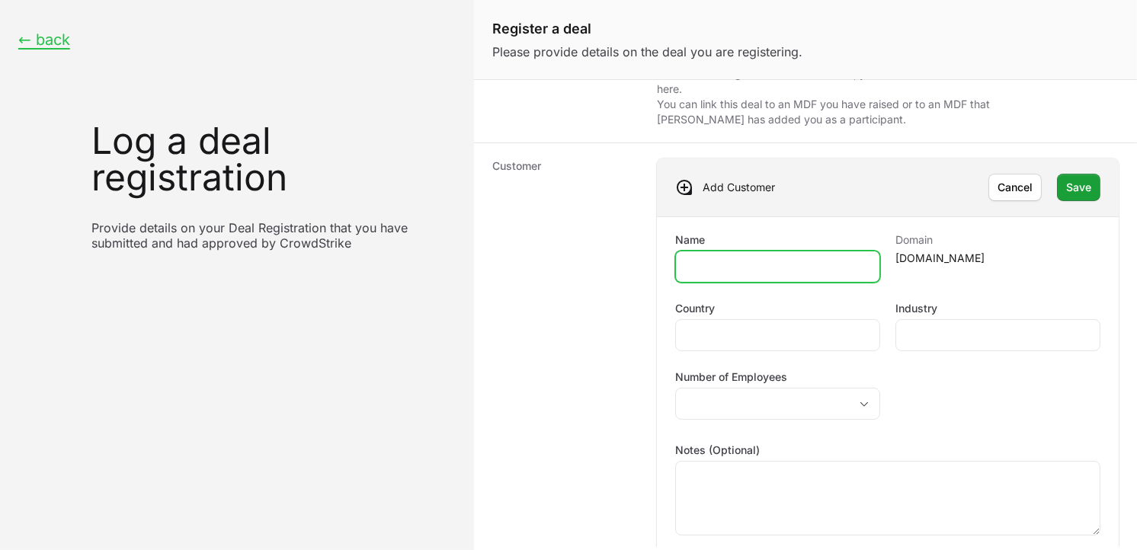
click at [784, 265] on input "Name" at bounding box center [777, 267] width 185 height 18
click at [715, 258] on input "Name" at bounding box center [777, 267] width 185 height 18
click at [625, 383] on dt "Customer" at bounding box center [565, 357] width 146 height 397
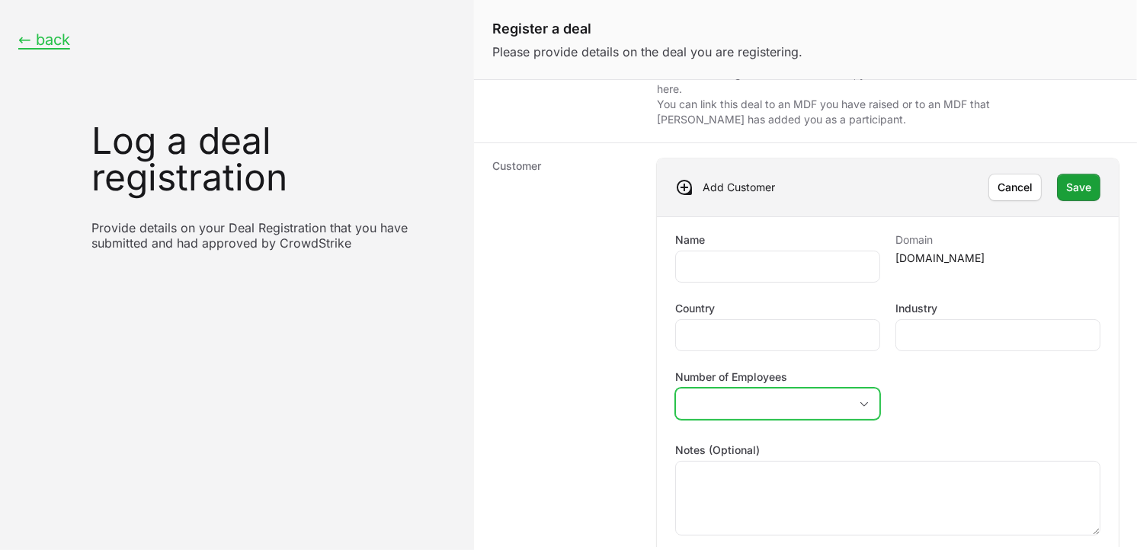
click at [786, 408] on button "placeholder" at bounding box center [778, 404] width 204 height 30
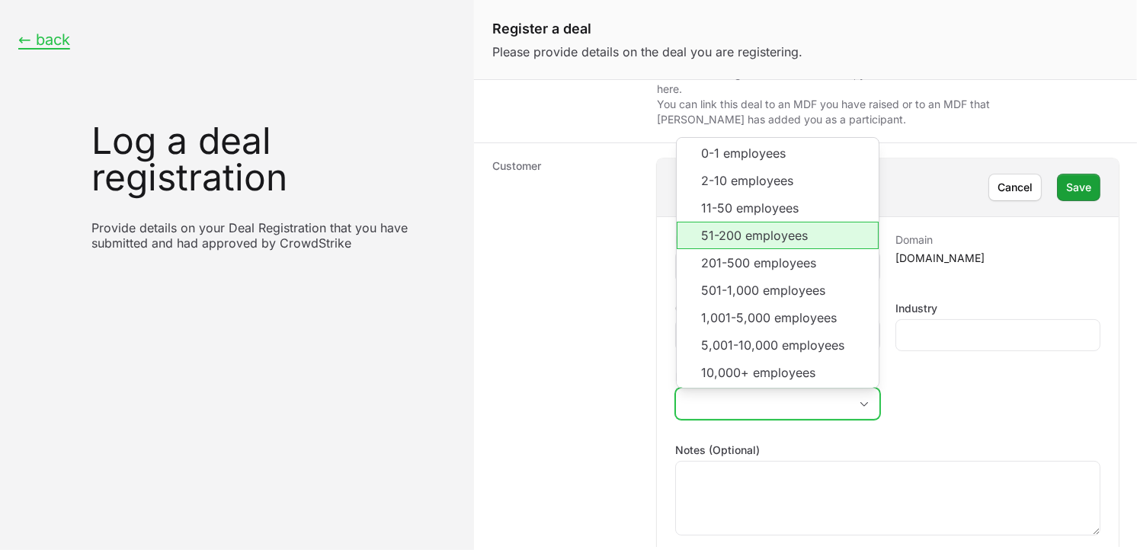
click at [738, 232] on li "51-200 employees" at bounding box center [778, 235] width 202 height 27
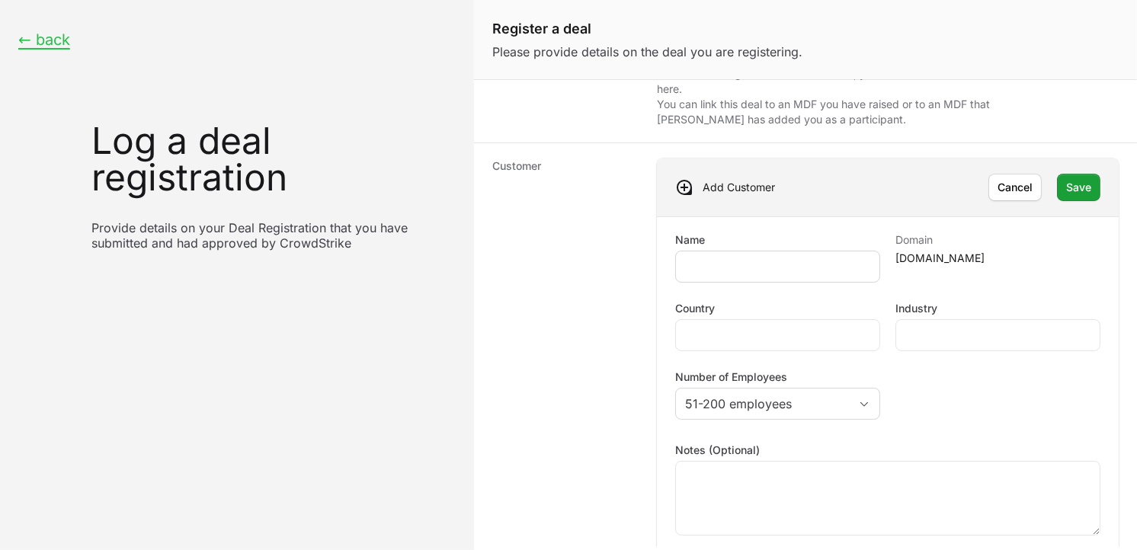
click at [724, 256] on div "Create activity form" at bounding box center [777, 267] width 205 height 32
click at [745, 260] on input "Name" at bounding box center [777, 267] width 185 height 18
paste input "Nutran EV Mobility"
type input "Nutran EV Mobility"
click at [713, 335] on input "Country" at bounding box center [777, 335] width 185 height 18
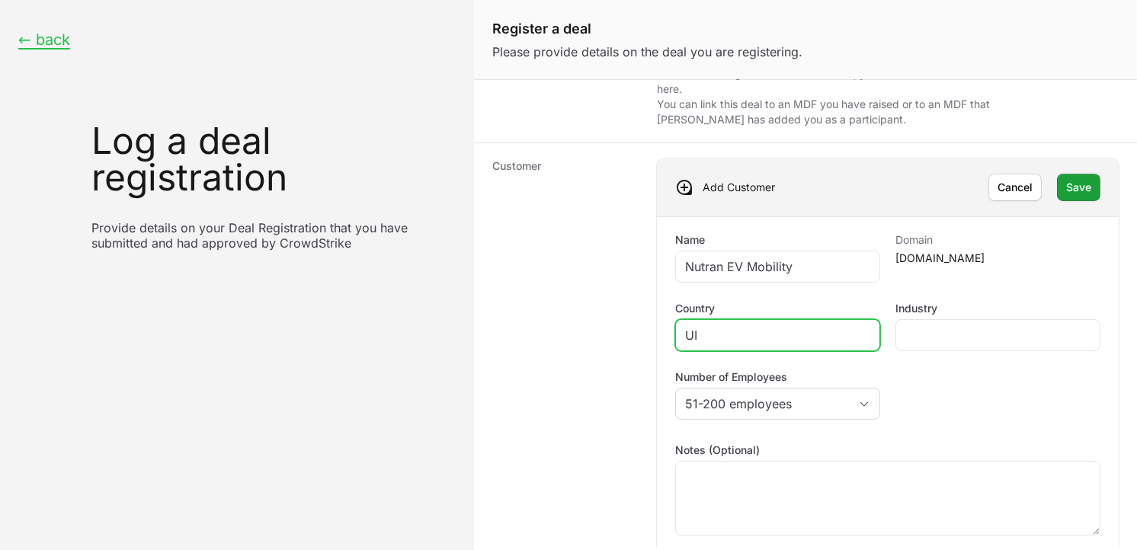
type input "U"
type input "[GEOGRAPHIC_DATA]"
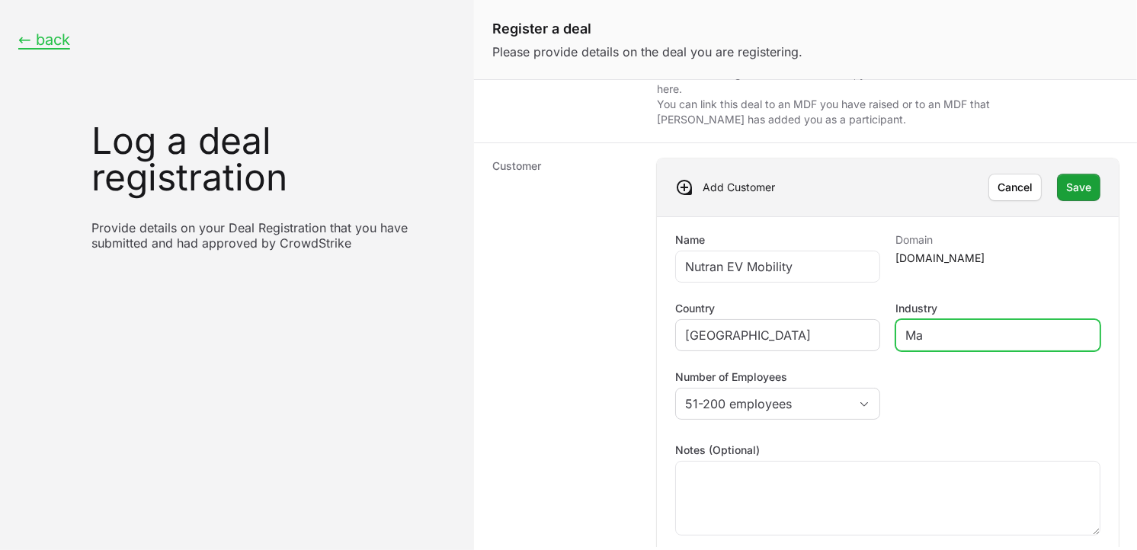
type input "M"
type input "A"
type input "Manufacturing"
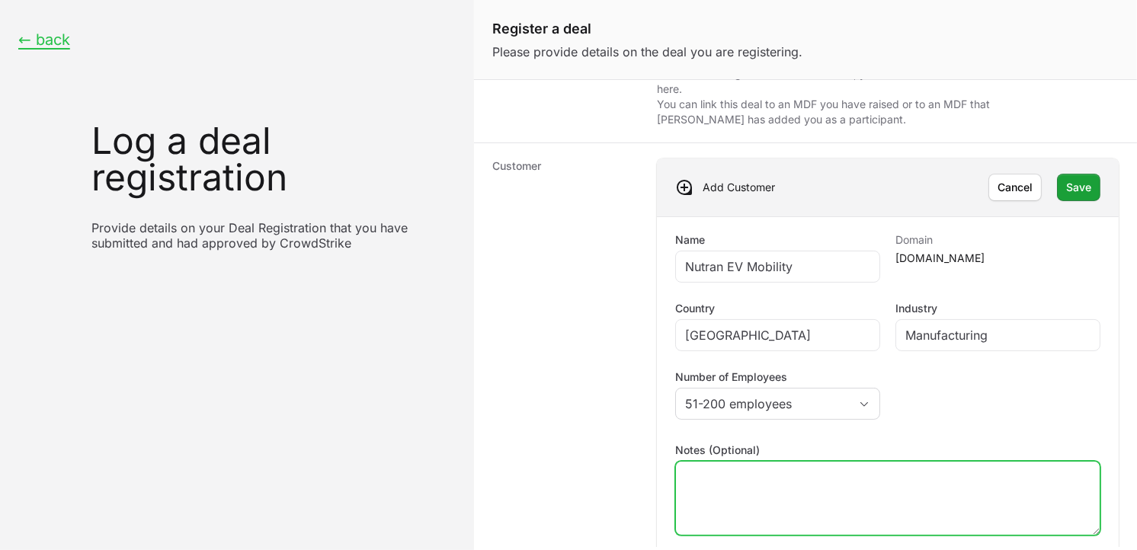
click at [755, 480] on textarea "Notes (Optional)" at bounding box center [888, 498] width 424 height 73
paste textarea "[URL][DOMAIN_NAME]"
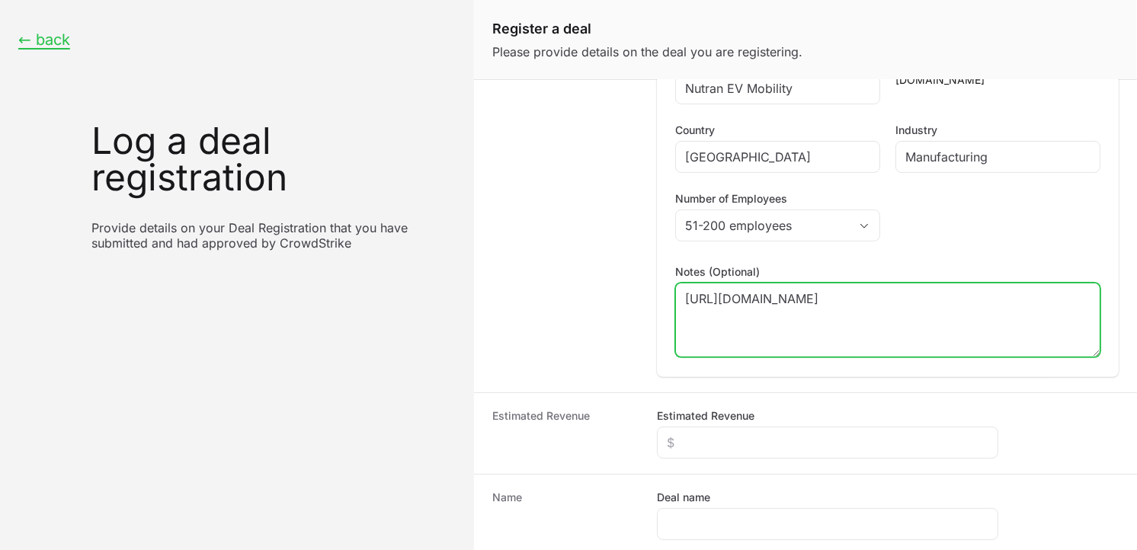
scroll to position [72, 0]
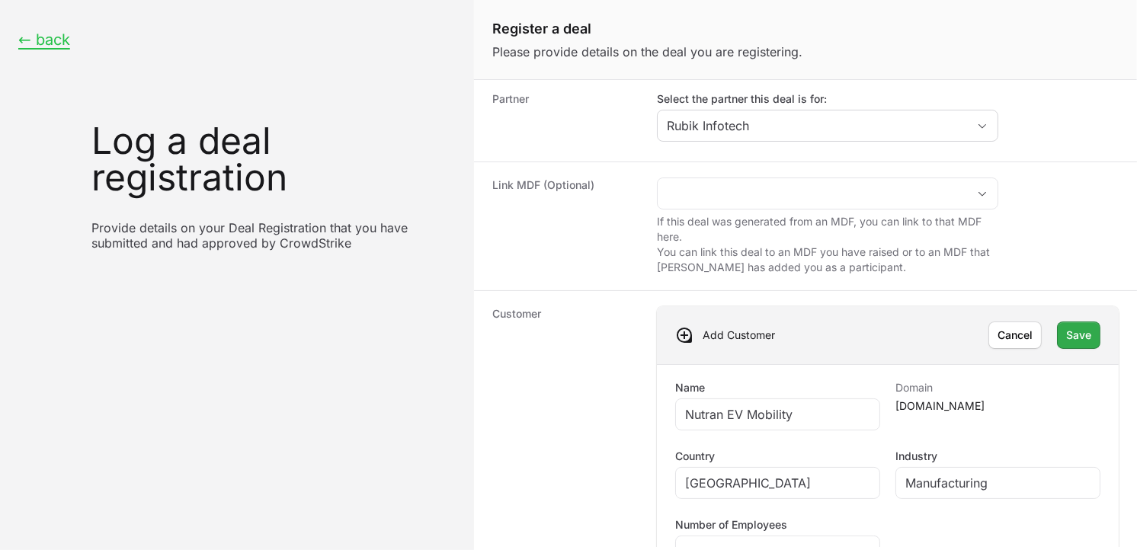
type textarea "[URL][DOMAIN_NAME]"
click at [1077, 332] on span "Save" at bounding box center [1078, 335] width 25 height 18
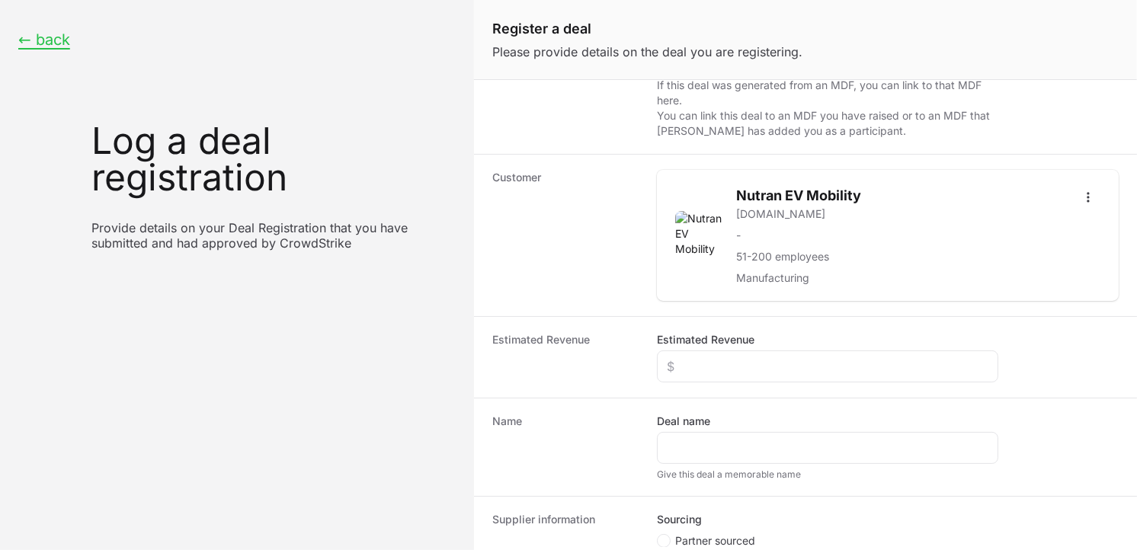
scroll to position [249, 0]
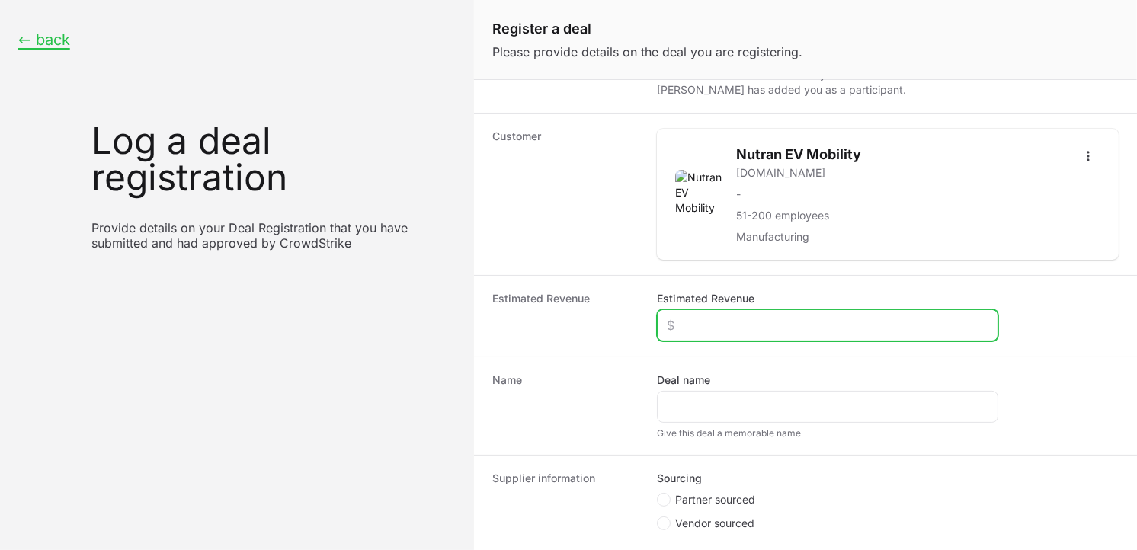
click at [776, 322] on input "Estimated Revenue" at bounding box center [828, 325] width 322 height 18
type input "$1,500"
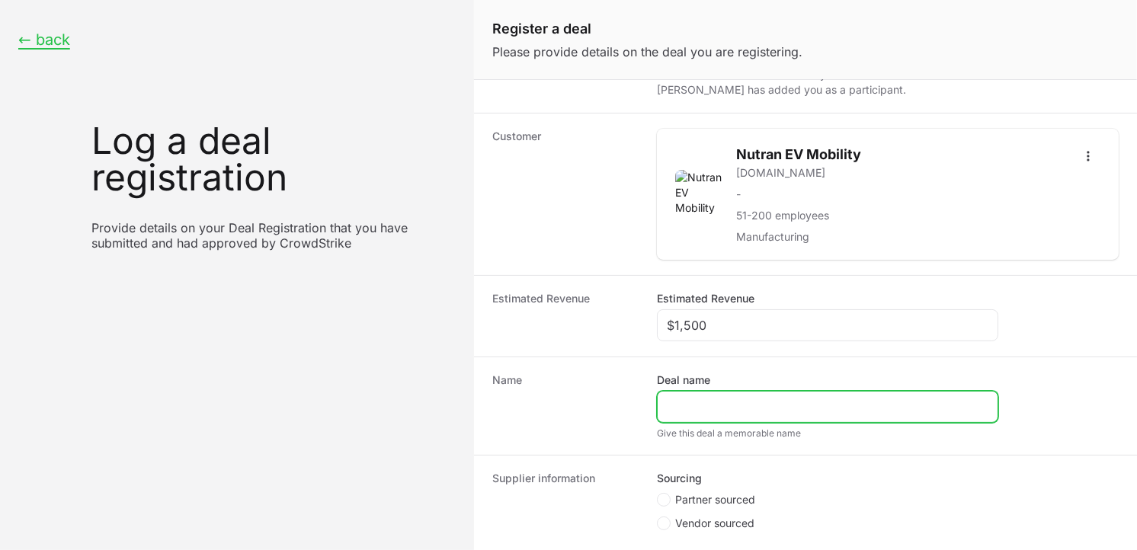
click at [724, 407] on input "Deal name" at bounding box center [828, 407] width 322 height 18
paste input "[URL][DOMAIN_NAME]"
drag, startPoint x: 787, startPoint y: 408, endPoint x: 549, endPoint y: 432, distance: 239.1
click at [549, 432] on div "Name Deal name [URL][DOMAIN_NAME] Give this deal a memorable name" at bounding box center [805, 406] width 663 height 98
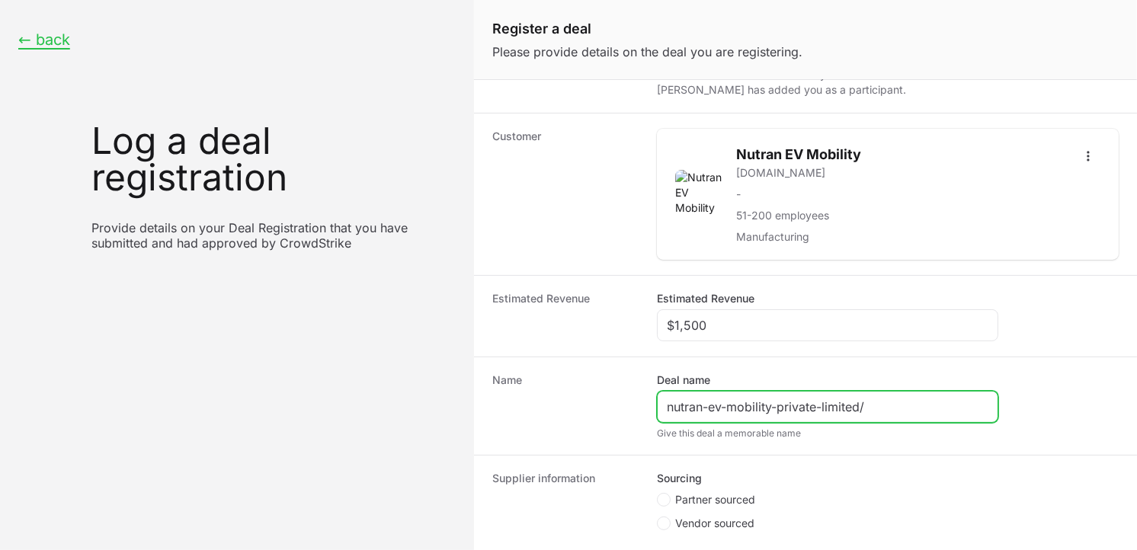
click at [903, 408] on input "nutran-ev-mobility-private-limited/" at bounding box center [828, 407] width 322 height 18
type input "nutran-ev-mobility-private-limited"
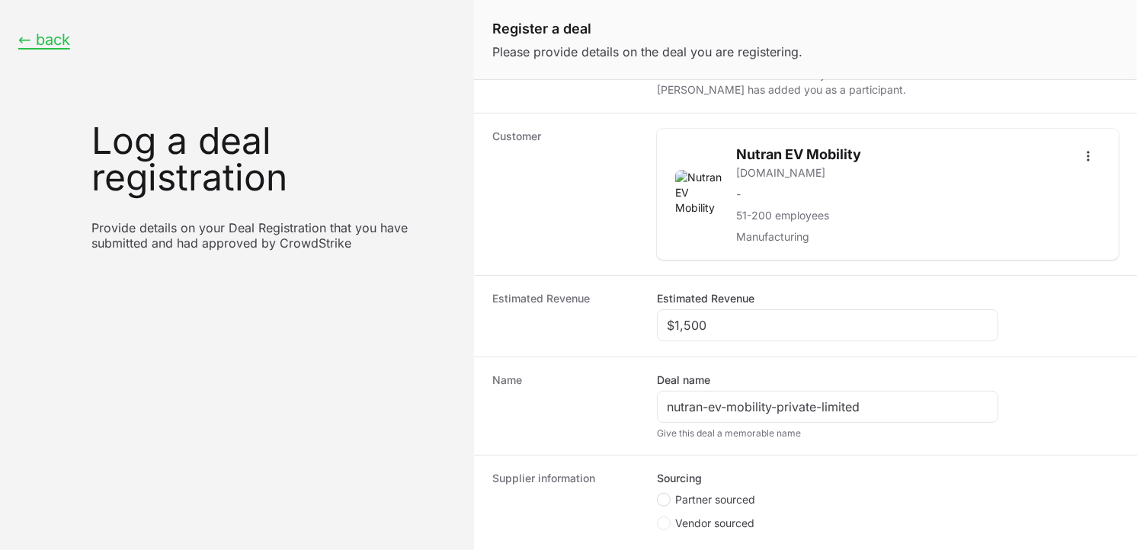
click at [663, 500] on circle "Create activity form" at bounding box center [664, 500] width 6 height 6
radio input "true"
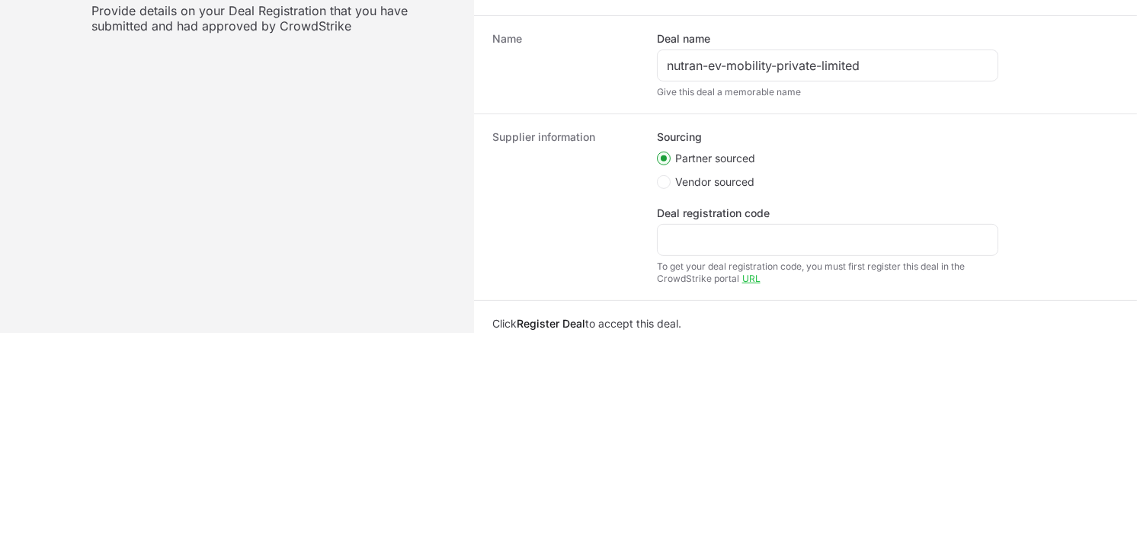
scroll to position [404, 0]
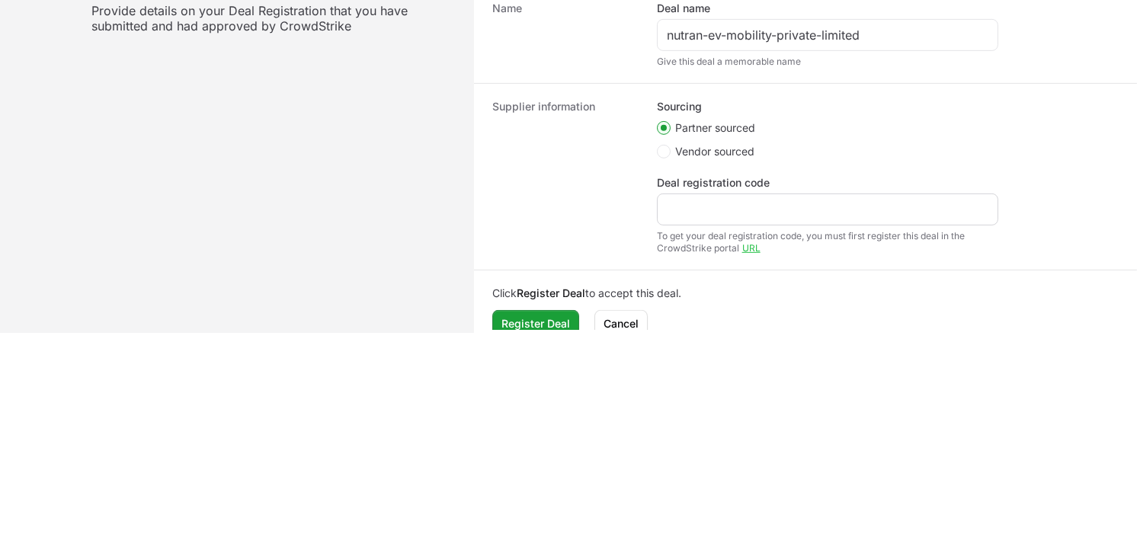
click at [851, 221] on div "Create activity form" at bounding box center [827, 210] width 341 height 32
click at [753, 198] on div "Create activity form" at bounding box center [827, 210] width 341 height 32
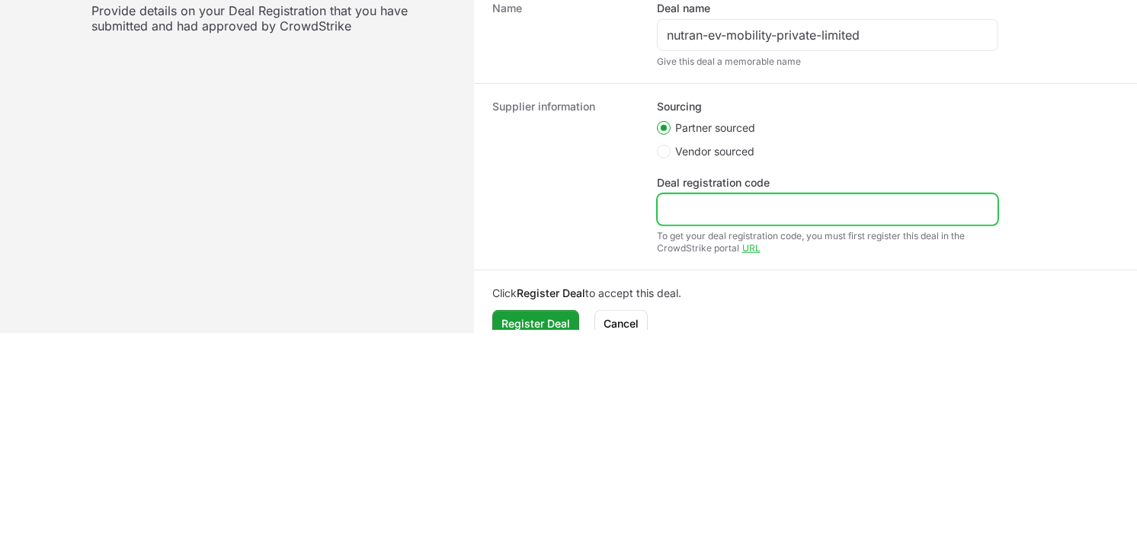
click at [749, 204] on input "Deal registration code" at bounding box center [828, 209] width 322 height 18
paste input "DR-23d1a3c6"
type input "DR-23d1a3c6"
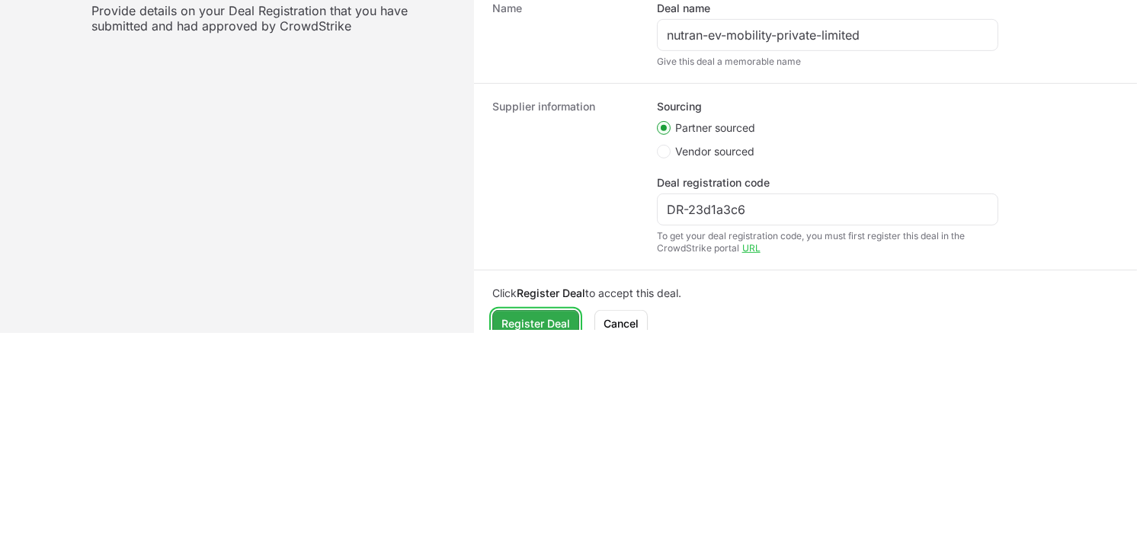
click at [541, 316] on span "Register Deal" at bounding box center [536, 324] width 69 height 18
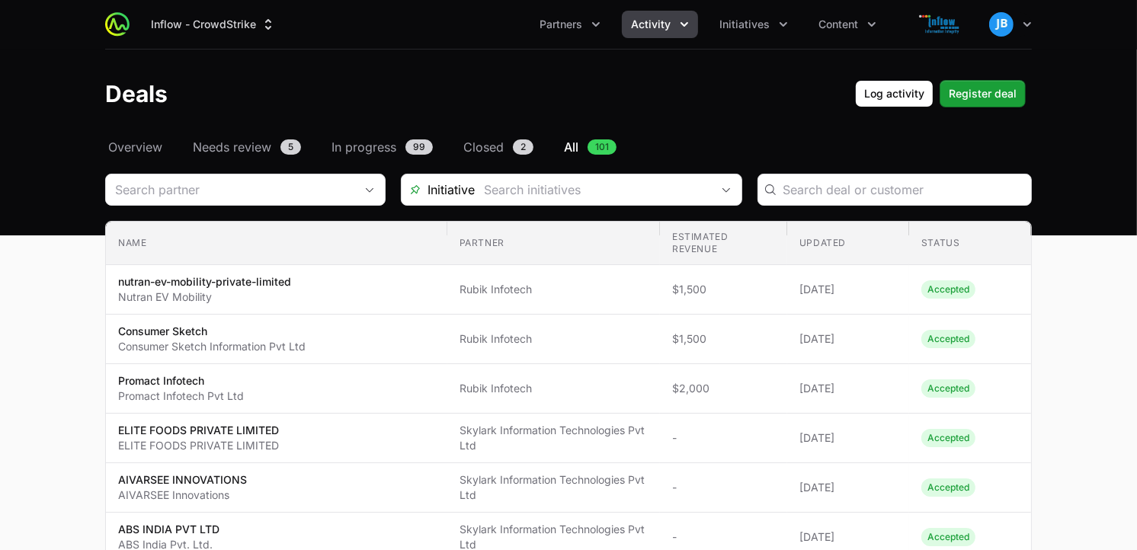
click at [664, 24] on span "Activity" at bounding box center [651, 24] width 40 height 15
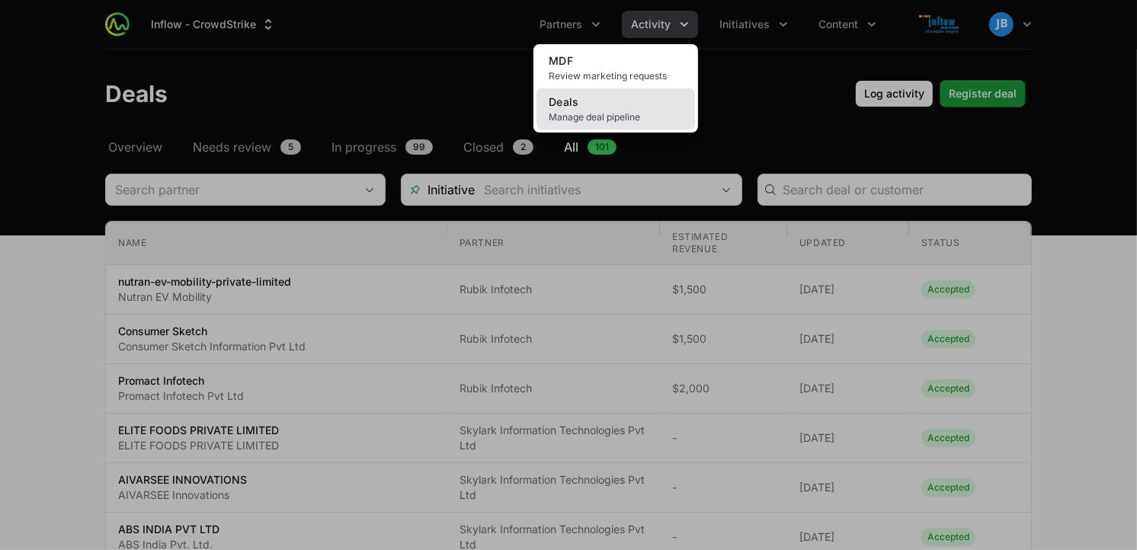
click at [608, 97] on link "Deals Manage deal pipeline" at bounding box center [616, 108] width 159 height 41
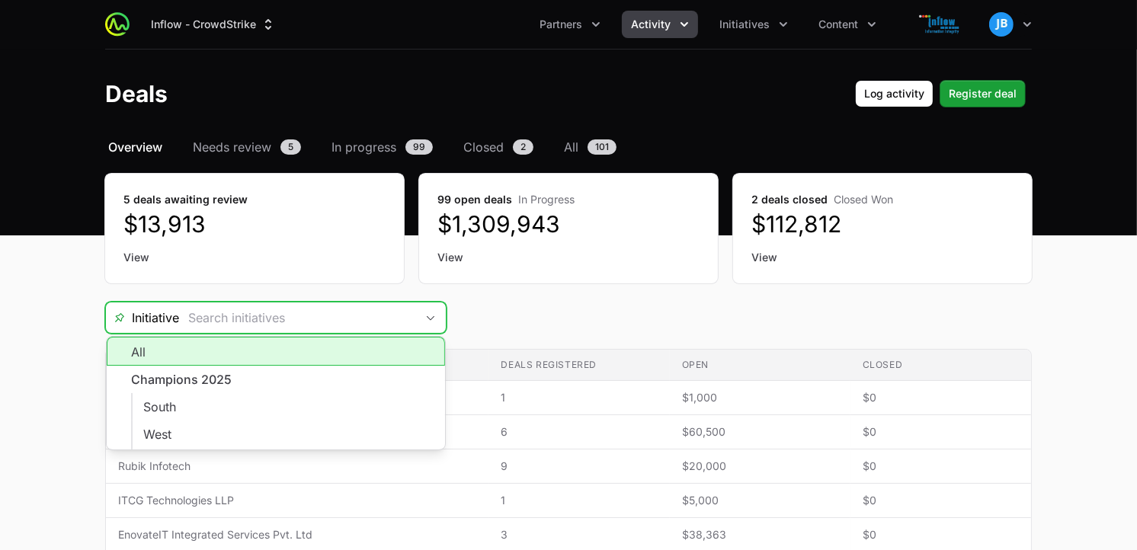
click at [235, 306] on input "Deals Filters" at bounding box center [297, 318] width 236 height 30
click at [745, 25] on span "Initiatives" at bounding box center [745, 24] width 50 height 15
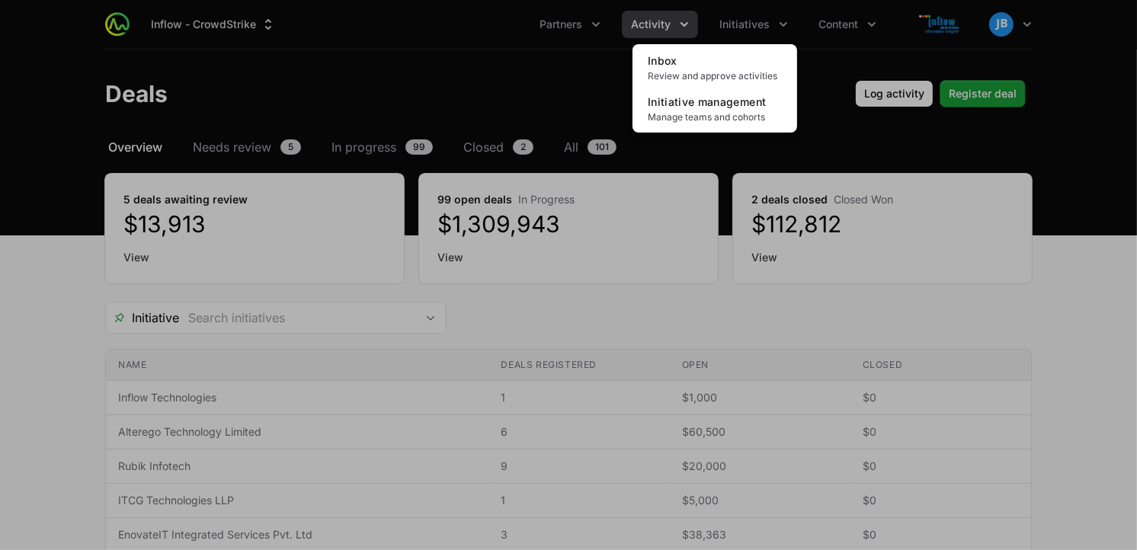
click at [831, 27] on div "Initiatives menu" at bounding box center [568, 275] width 1137 height 550
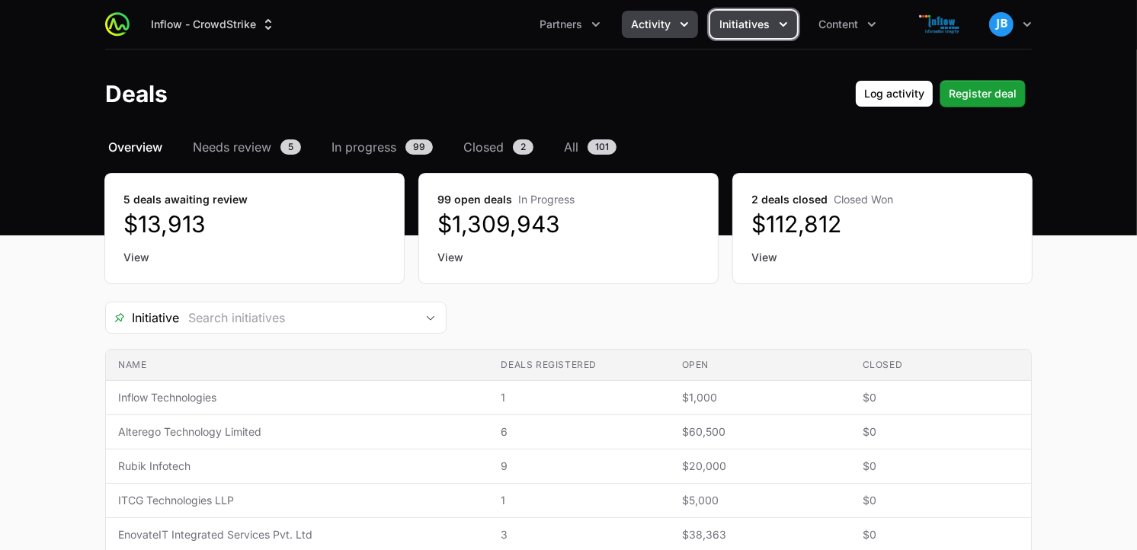
click at [753, 24] on span "Initiatives" at bounding box center [745, 24] width 50 height 15
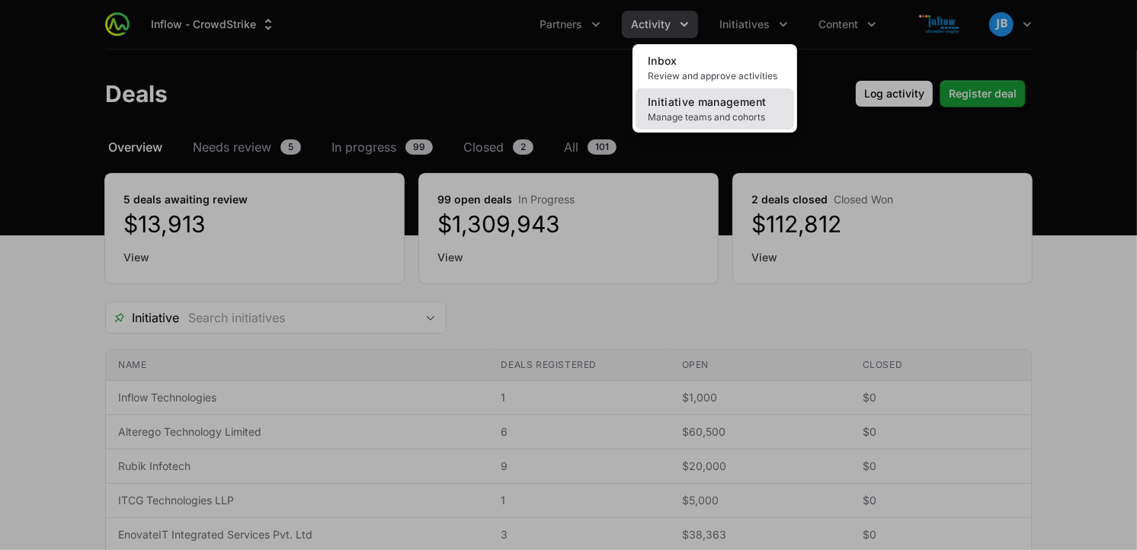
click at [686, 101] on span "Initiative management" at bounding box center [707, 101] width 118 height 13
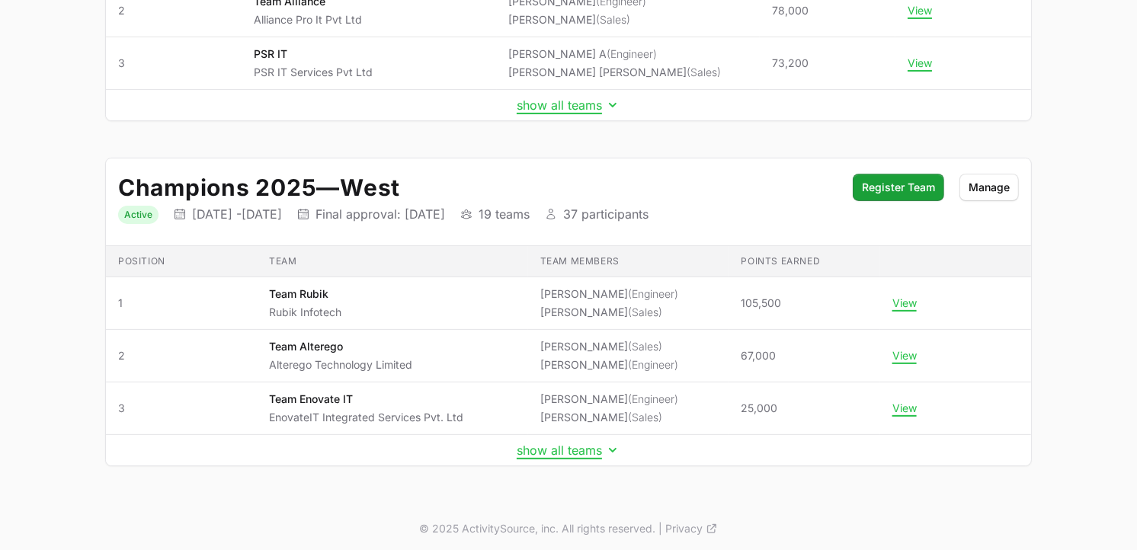
scroll to position [367, 0]
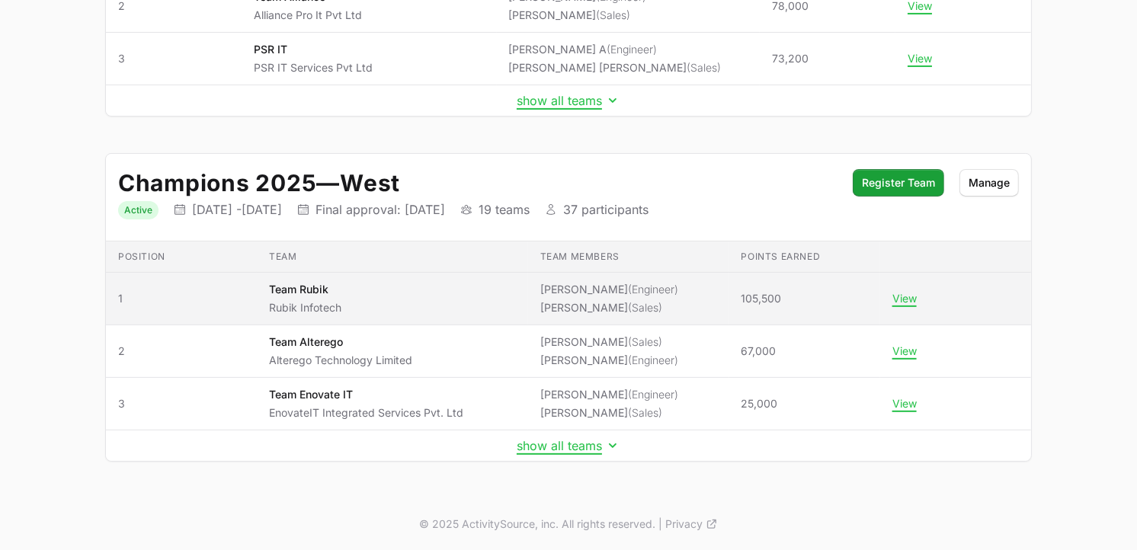
click at [915, 299] on span "View" at bounding box center [956, 299] width 127 height 14
click at [907, 299] on button "View" at bounding box center [905, 299] width 24 height 14
